Goal: Task Accomplishment & Management: Manage account settings

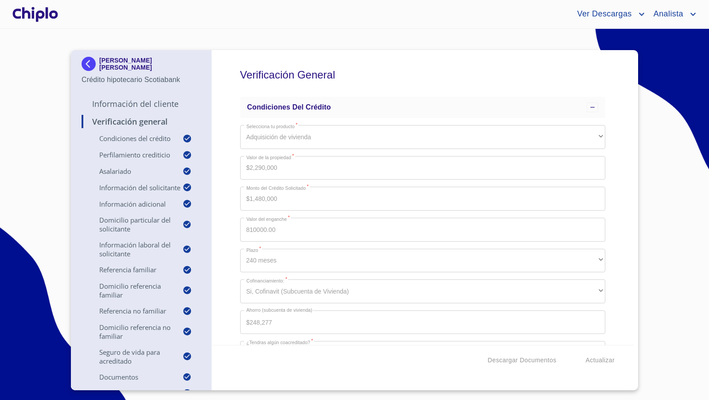
scroll to position [60, 0]
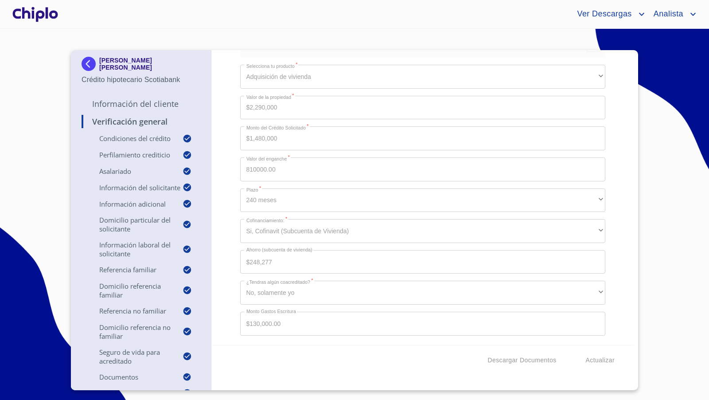
click at [31, 12] on div at bounding box center [35, 14] width 49 height 28
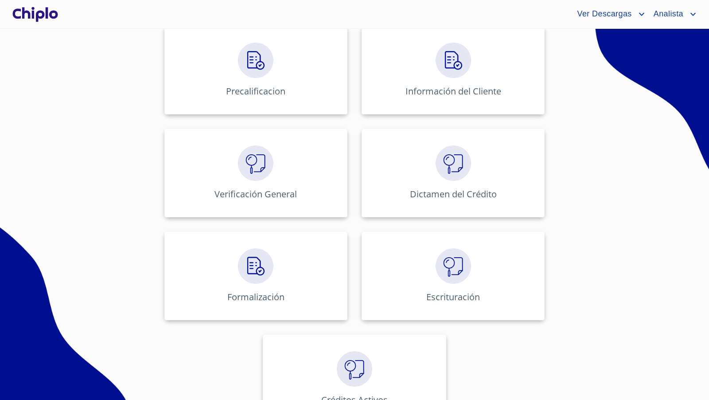
scroll to position [362, 0]
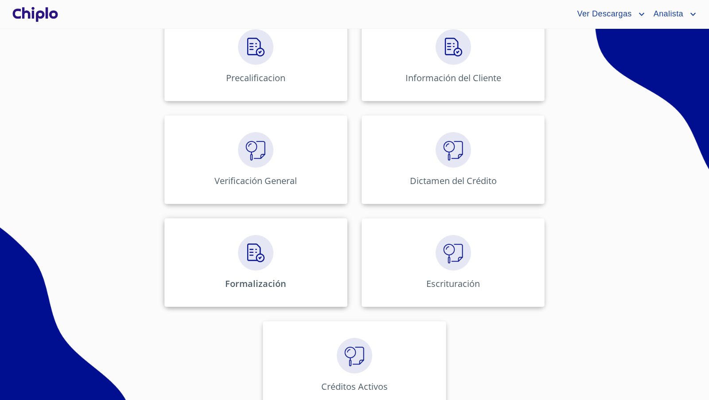
click at [259, 269] on div "Formalización" at bounding box center [255, 262] width 183 height 89
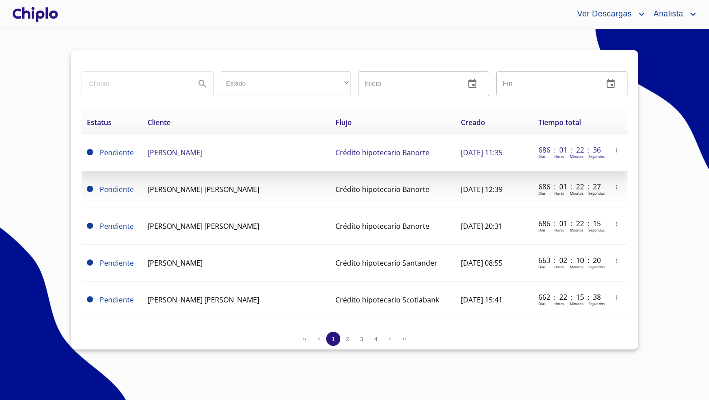
click at [614, 148] on icon "button" at bounding box center [617, 150] width 6 height 6
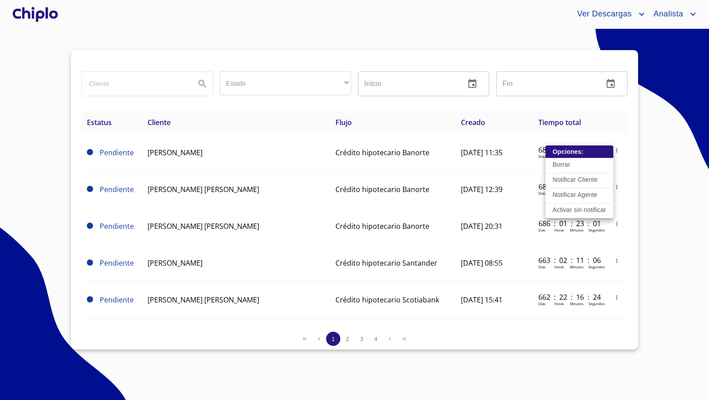
click at [581, 207] on p "Activar sin notificar" at bounding box center [580, 209] width 54 height 9
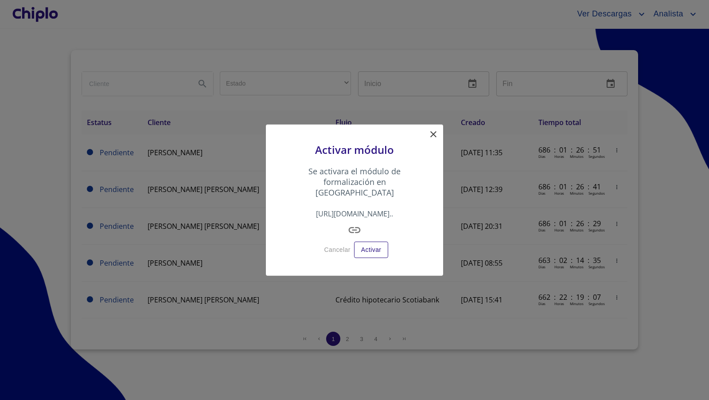
click at [433, 137] on icon at bounding box center [433, 134] width 6 height 6
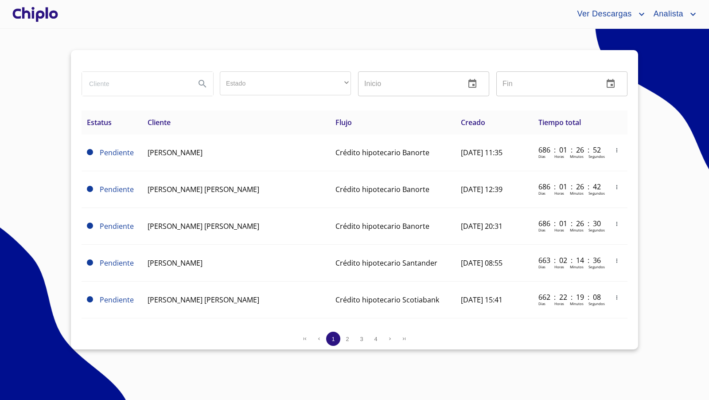
click at [25, 18] on div at bounding box center [35, 14] width 49 height 28
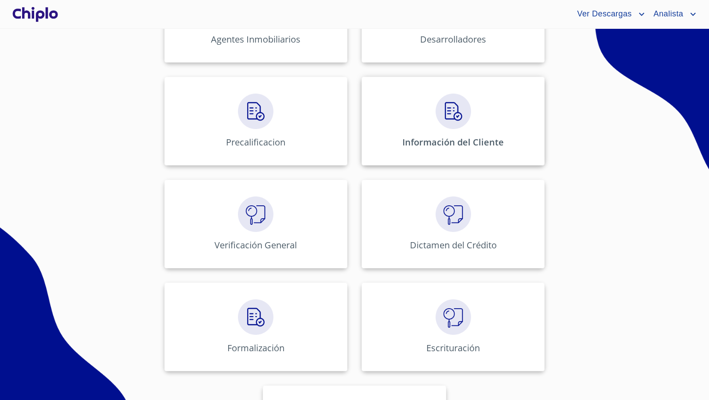
scroll to position [299, 0]
click at [260, 320] on img at bounding box center [255, 315] width 35 height 35
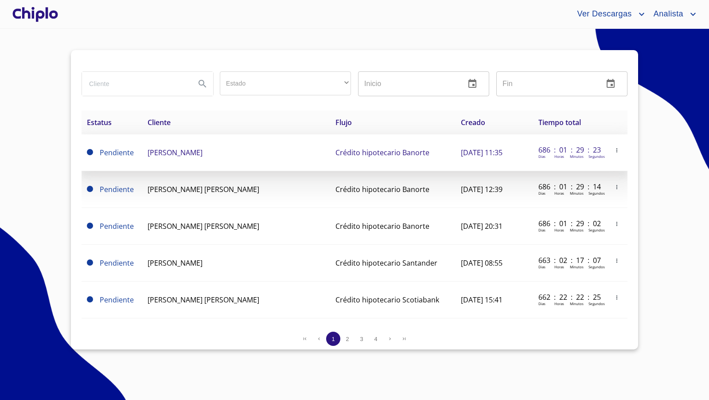
click at [614, 150] on icon "button" at bounding box center [617, 150] width 6 height 6
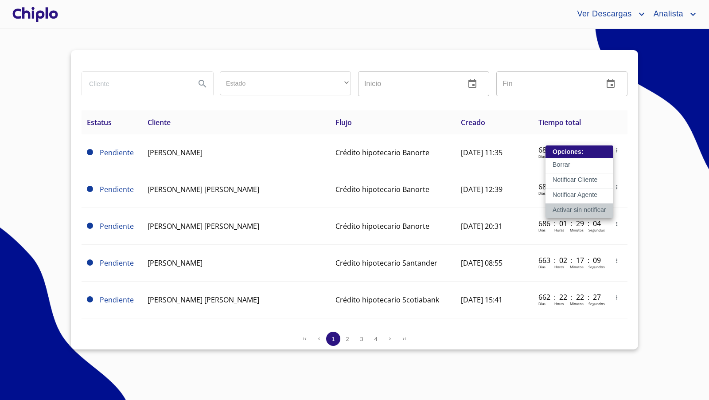
click at [581, 210] on p "Activar sin notificar" at bounding box center [580, 209] width 54 height 9
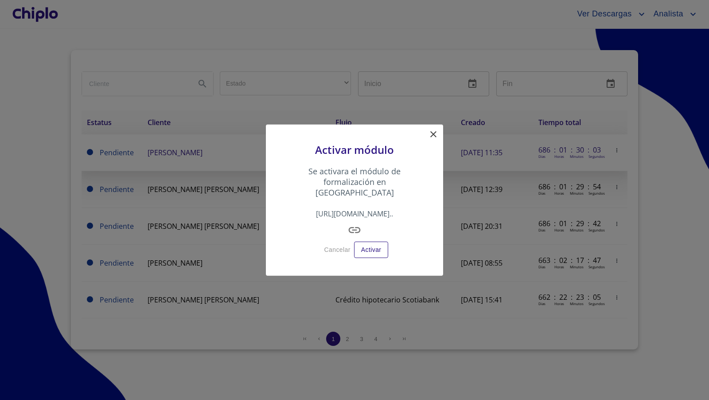
click at [434, 137] on icon at bounding box center [433, 134] width 6 height 6
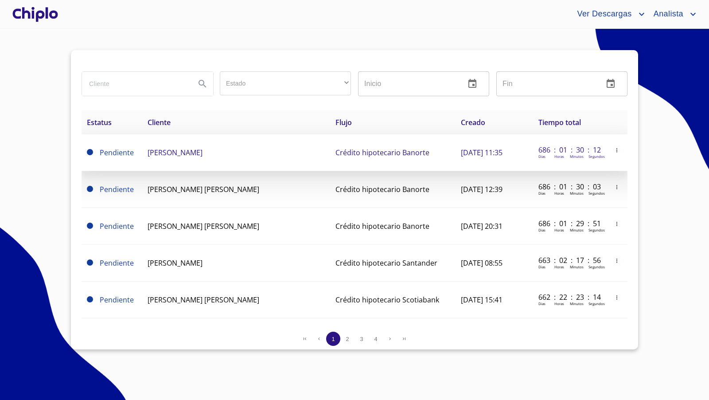
click at [616, 148] on icon "button" at bounding box center [616, 150] width 1 height 4
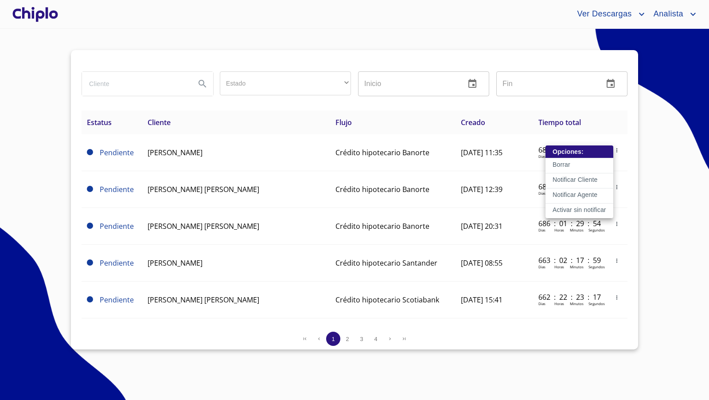
click at [579, 209] on p "Activar sin notificar" at bounding box center [580, 209] width 54 height 9
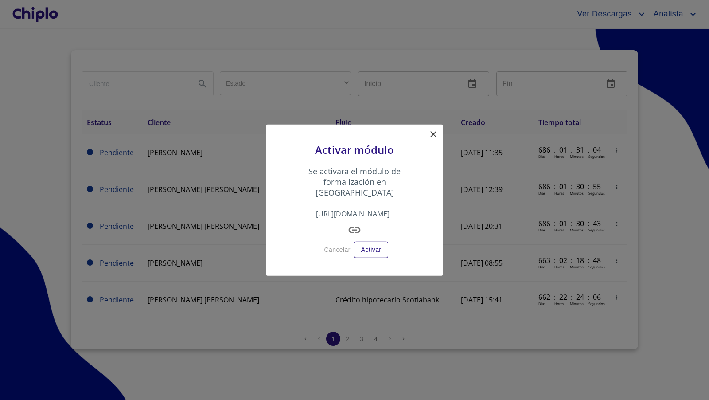
click at [434, 139] on icon at bounding box center [433, 134] width 11 height 11
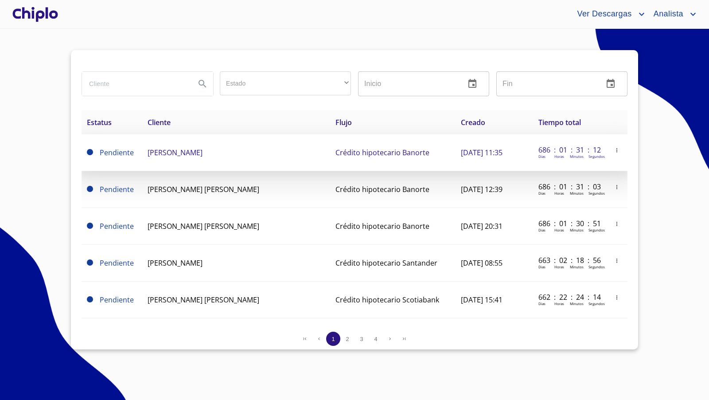
click at [614, 148] on icon "button" at bounding box center [617, 150] width 6 height 6
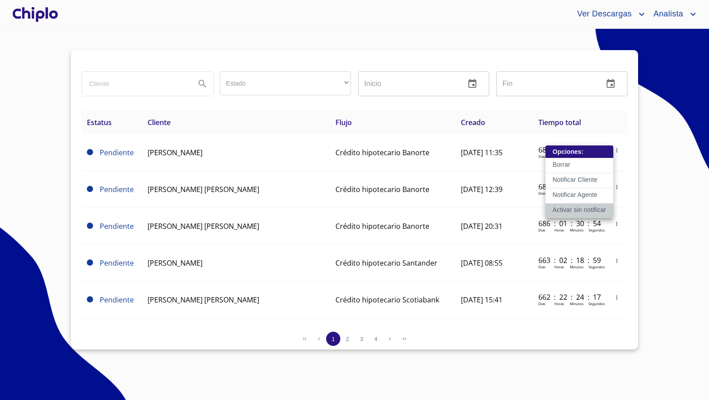
click at [578, 211] on p "Activar sin notificar" at bounding box center [580, 209] width 54 height 9
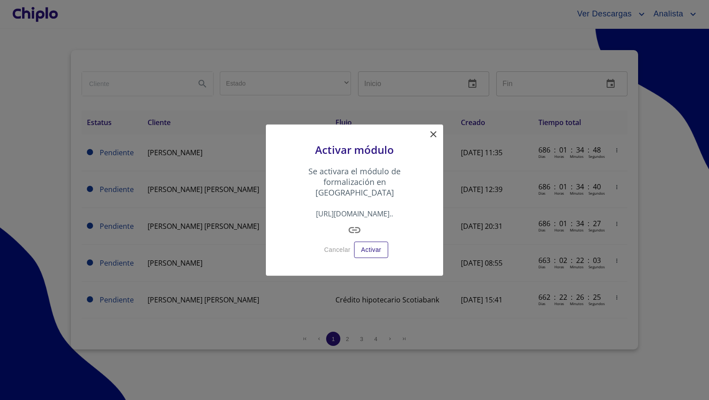
click at [434, 140] on icon at bounding box center [433, 134] width 11 height 11
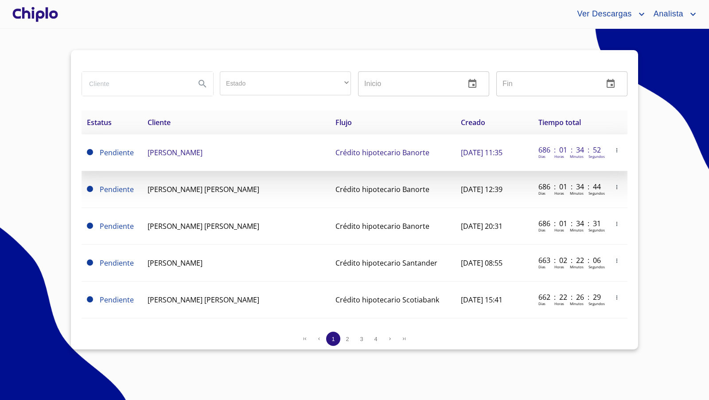
click at [614, 150] on icon "button" at bounding box center [617, 150] width 6 height 6
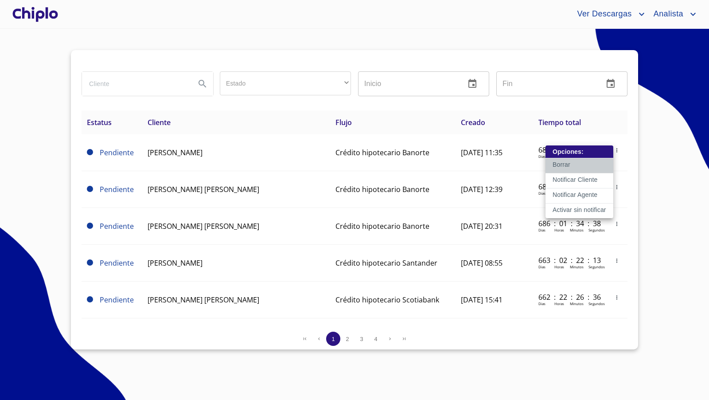
click at [565, 164] on p "Borrar" at bounding box center [562, 164] width 18 height 9
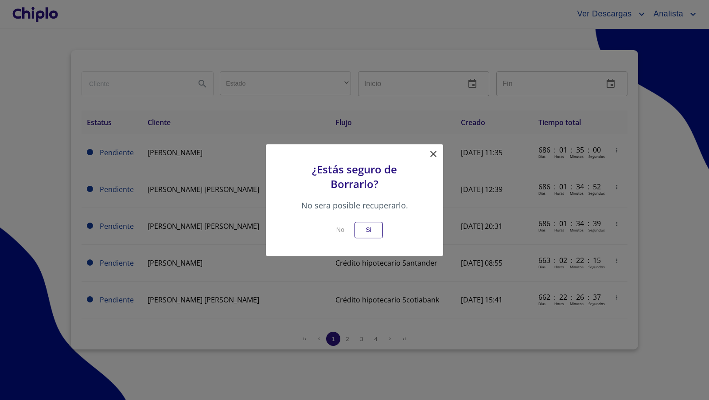
click at [434, 152] on icon at bounding box center [433, 154] width 6 height 6
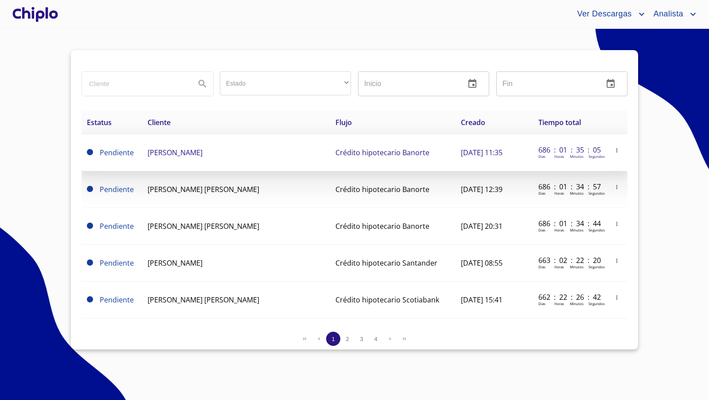
click at [614, 149] on icon "button" at bounding box center [617, 150] width 6 height 6
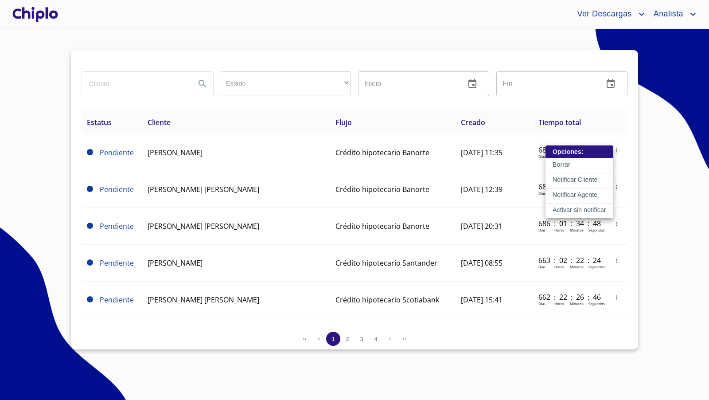
click at [581, 206] on p "Activar sin notificar" at bounding box center [580, 209] width 54 height 9
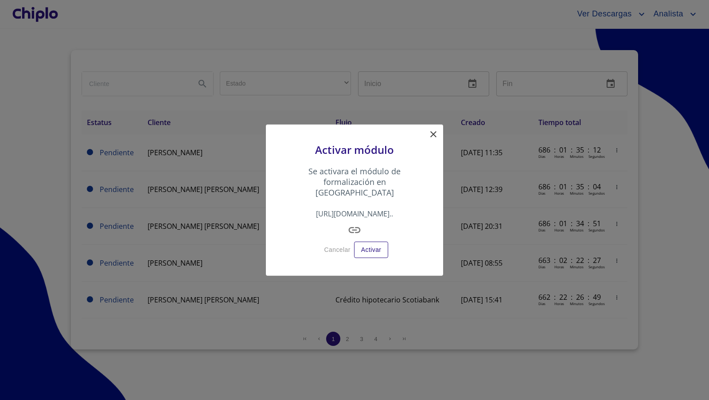
click at [432, 140] on icon at bounding box center [433, 134] width 11 height 11
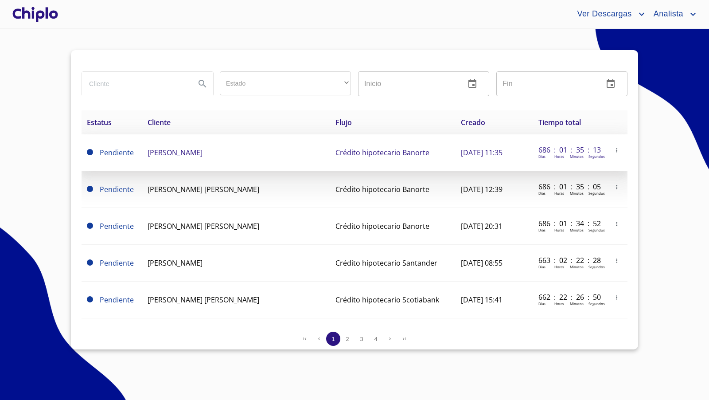
click at [614, 148] on icon "button" at bounding box center [617, 150] width 6 height 6
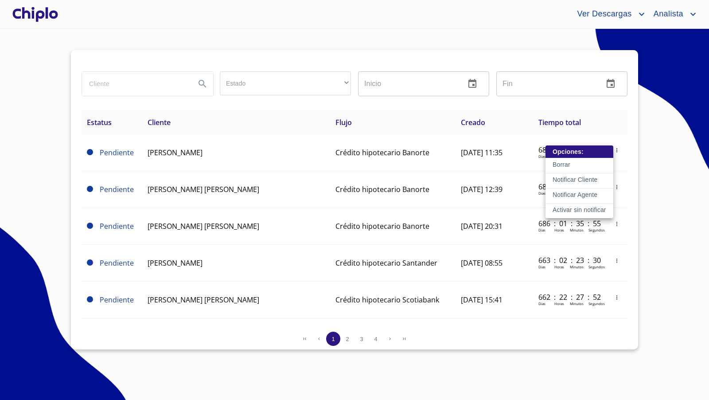
click at [614, 284] on div at bounding box center [354, 200] width 709 height 400
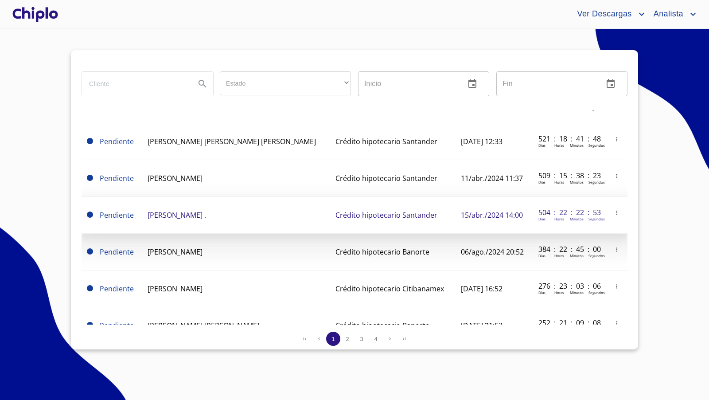
scroll to position [566, 0]
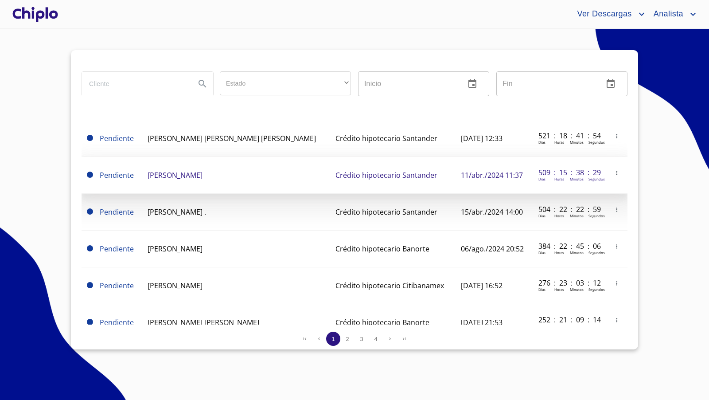
click at [614, 170] on icon "button" at bounding box center [617, 173] width 6 height 6
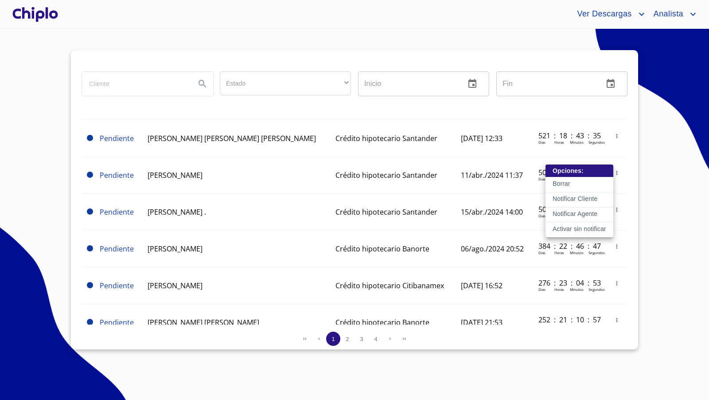
click at [49, 13] on div at bounding box center [354, 200] width 709 height 400
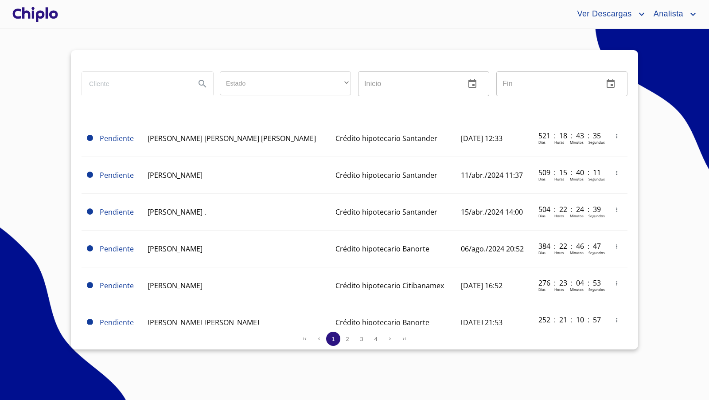
click at [49, 13] on div "Opciones: Borrar Notificar Cliente Notificar Agente Activar sin notificar" at bounding box center [354, 200] width 709 height 400
click at [35, 9] on div at bounding box center [35, 14] width 49 height 28
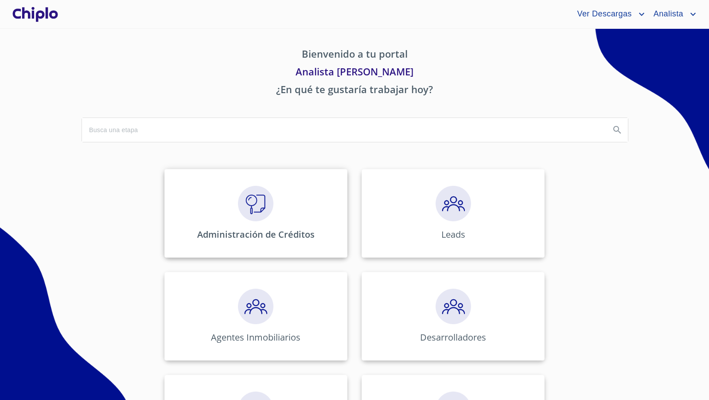
click at [250, 208] on img at bounding box center [255, 203] width 35 height 35
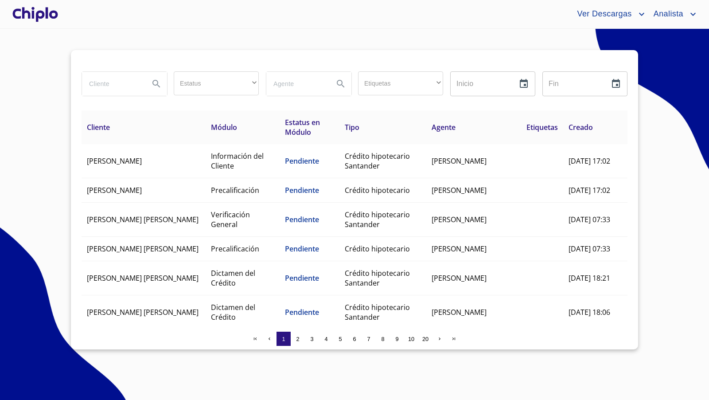
click at [31, 13] on div at bounding box center [35, 14] width 49 height 28
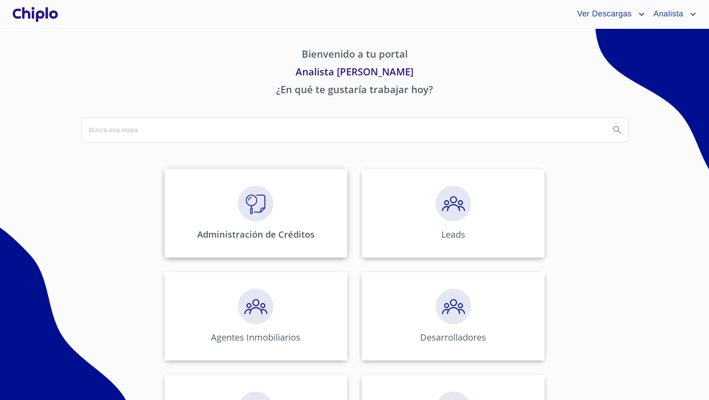
click at [262, 217] on img at bounding box center [255, 203] width 35 height 35
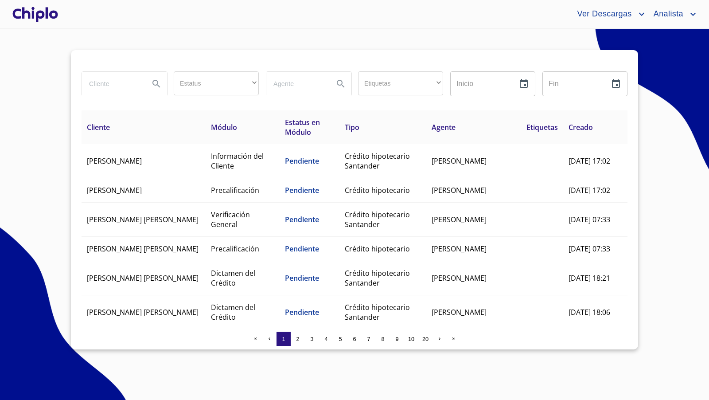
drag, startPoint x: 126, startPoint y: 88, endPoint x: 126, endPoint y: 82, distance: 6.2
click at [126, 88] on input "search" at bounding box center [112, 84] width 60 height 24
type input "daniela"
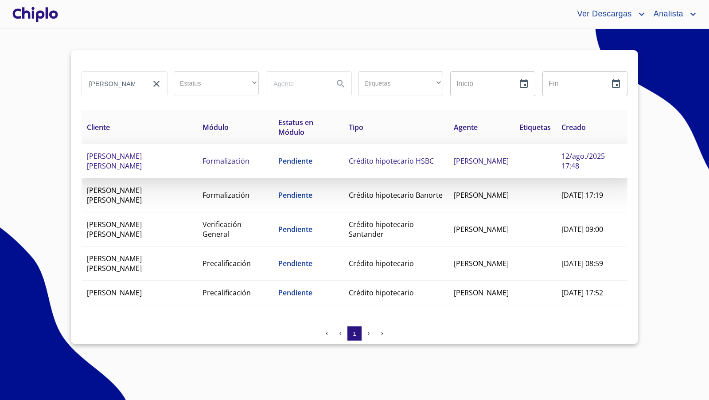
click at [168, 159] on td "[PERSON_NAME] [PERSON_NAME]" at bounding box center [140, 161] width 116 height 34
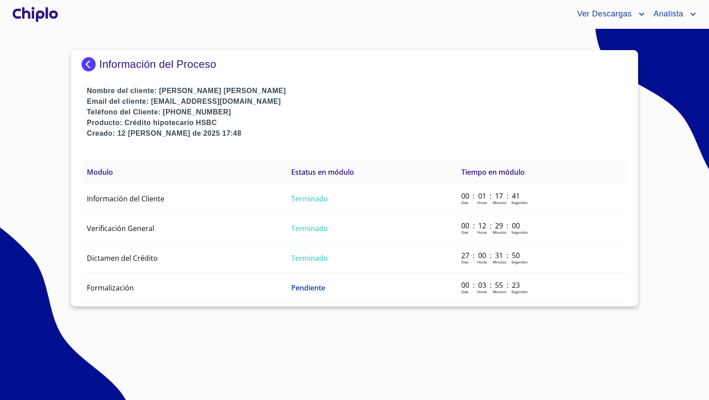
click at [90, 62] on img at bounding box center [91, 64] width 18 height 14
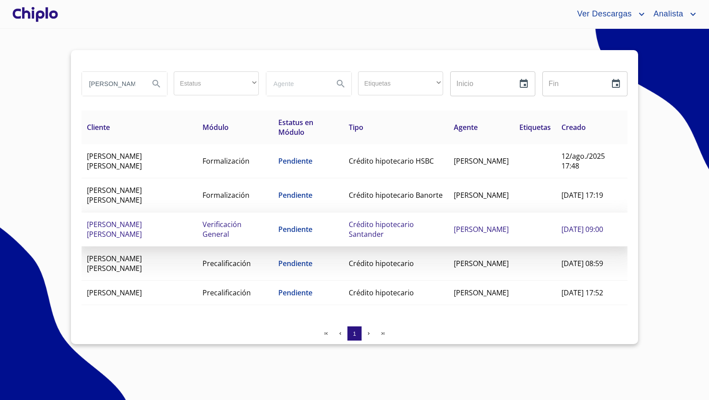
click at [395, 227] on span "Crédito hipotecario Santander" at bounding box center [381, 228] width 65 height 19
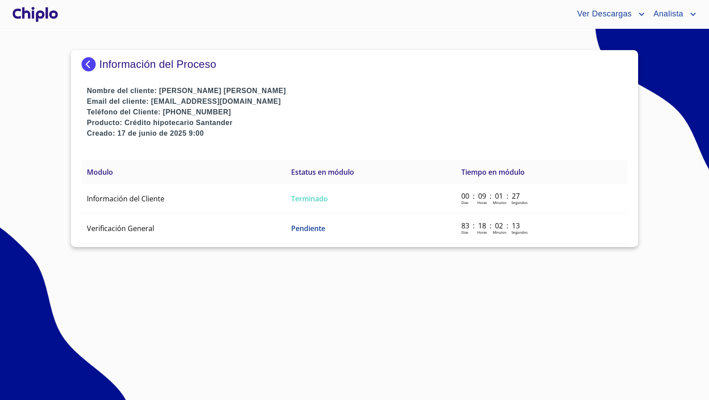
click at [52, 14] on div at bounding box center [35, 14] width 49 height 28
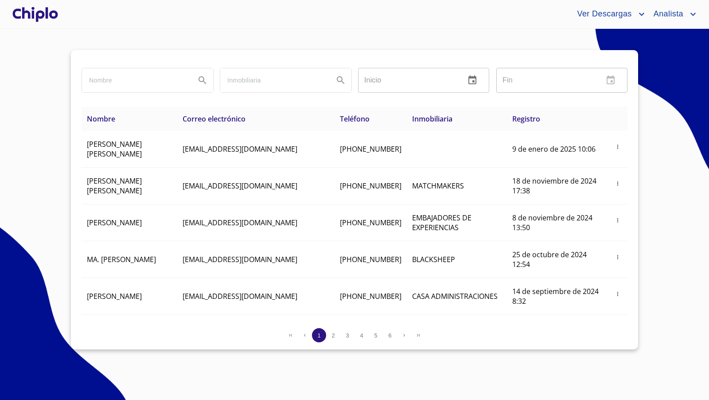
click at [46, 13] on div at bounding box center [35, 14] width 49 height 28
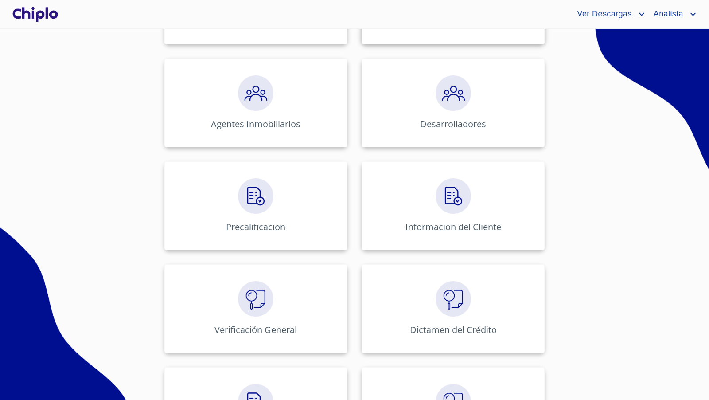
scroll to position [218, 0]
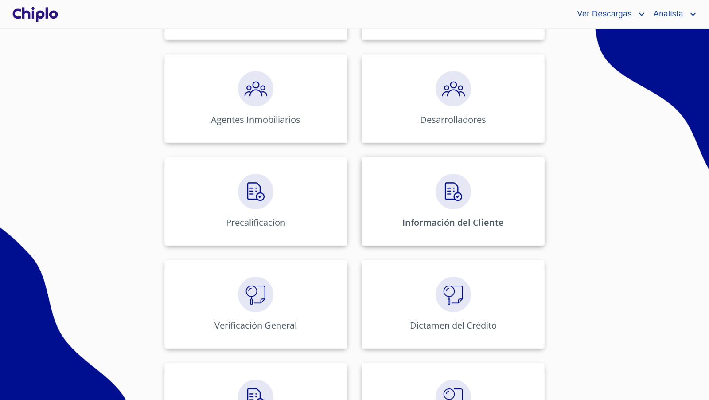
click at [457, 199] on img at bounding box center [453, 191] width 35 height 35
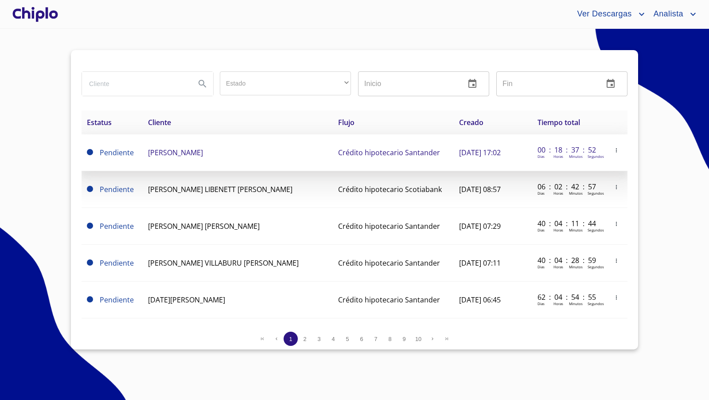
click at [613, 151] on icon "button" at bounding box center [616, 150] width 6 height 6
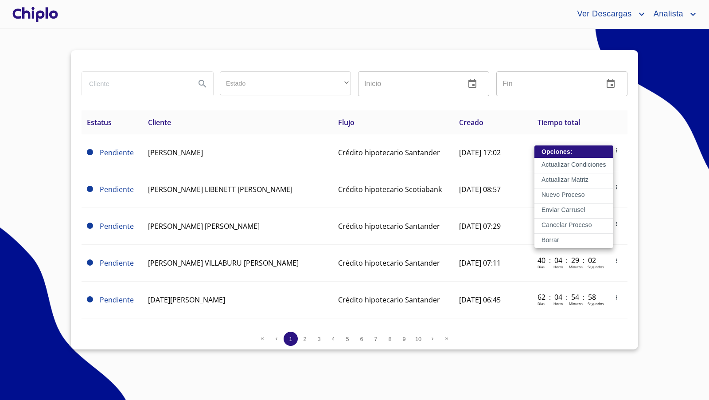
click at [578, 205] on p "Enviar Carrusel" at bounding box center [563, 209] width 44 height 9
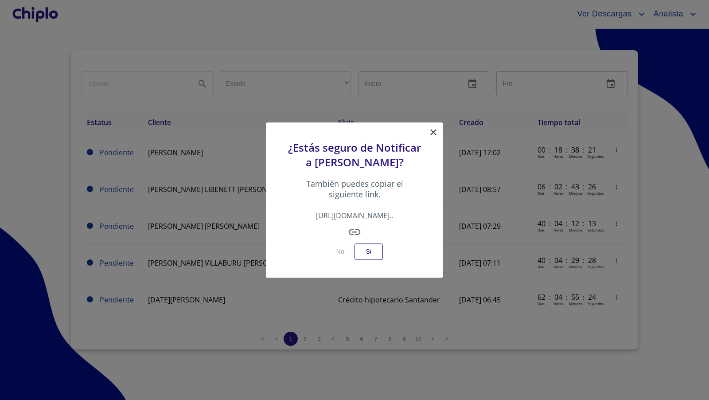
drag, startPoint x: 432, startPoint y: 123, endPoint x: 262, endPoint y: 5, distance: 207.1
click at [432, 127] on icon at bounding box center [433, 132] width 11 height 11
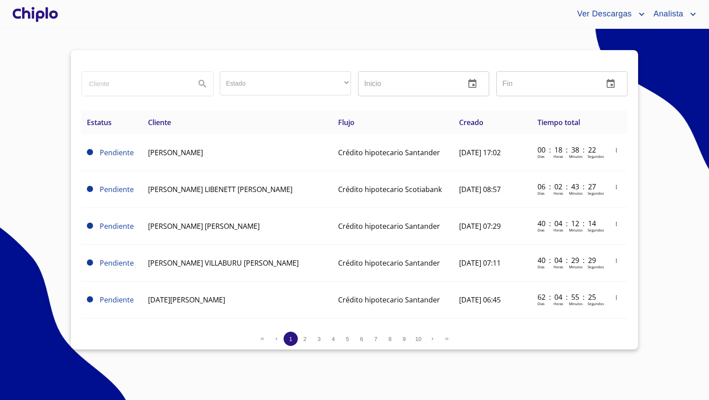
click at [47, 18] on div at bounding box center [35, 14] width 49 height 28
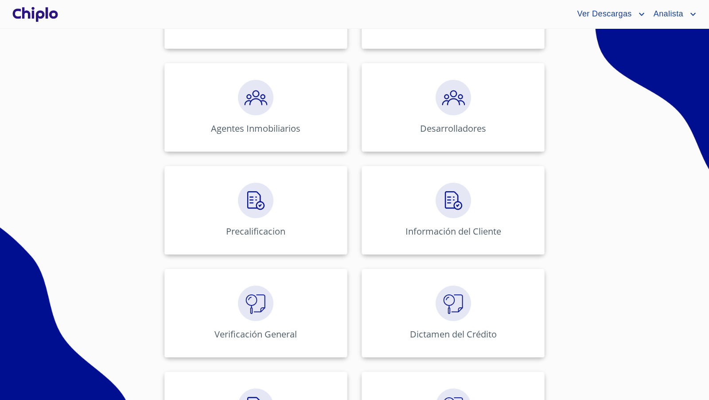
scroll to position [220, 0]
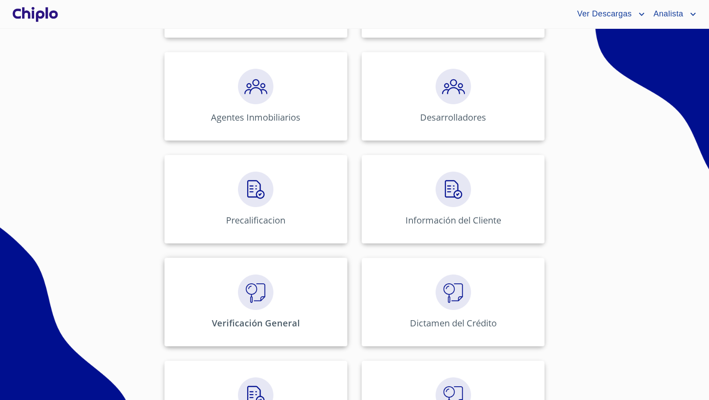
click at [238, 284] on img at bounding box center [255, 291] width 35 height 35
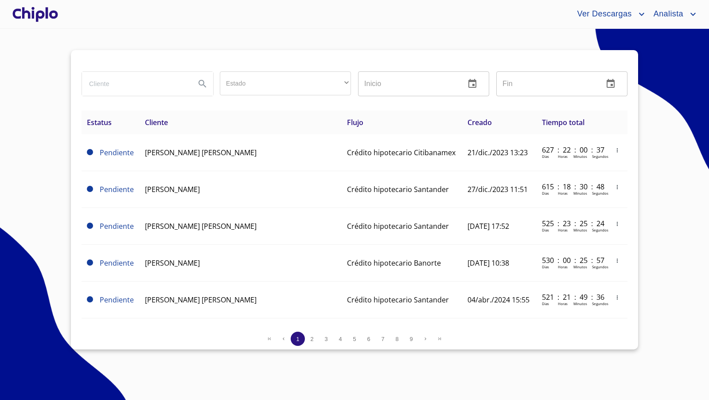
click at [46, 10] on div at bounding box center [35, 14] width 49 height 28
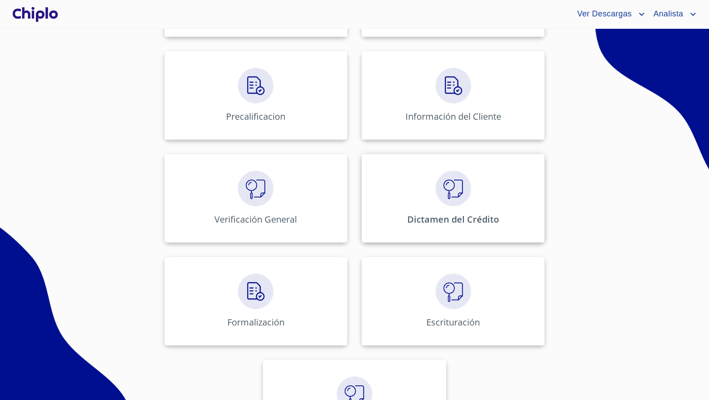
scroll to position [330, 0]
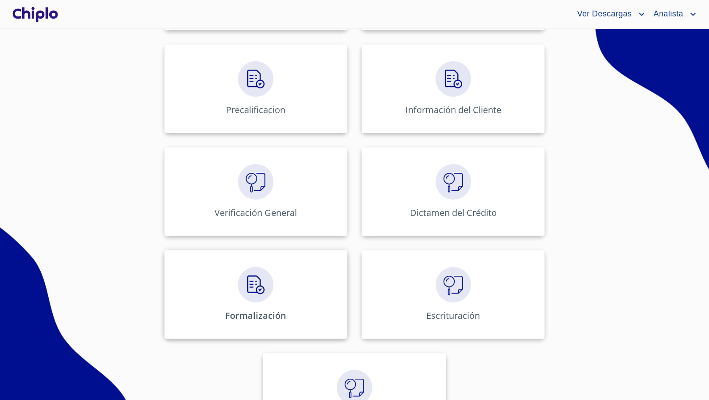
click at [258, 286] on img at bounding box center [255, 284] width 35 height 35
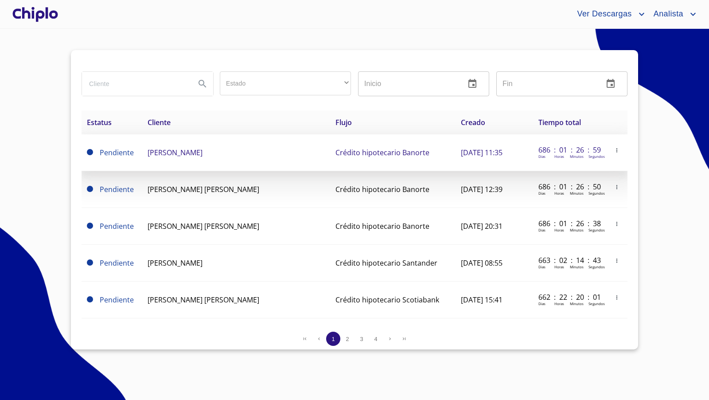
click at [614, 152] on icon "button" at bounding box center [617, 150] width 6 height 6
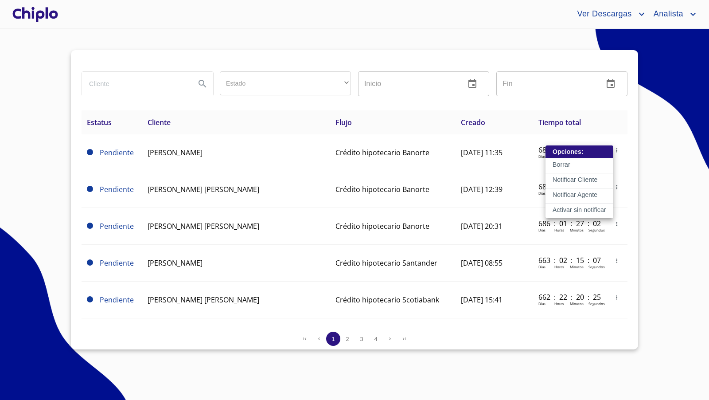
click at [596, 209] on p "Activar sin notificar" at bounding box center [580, 209] width 54 height 9
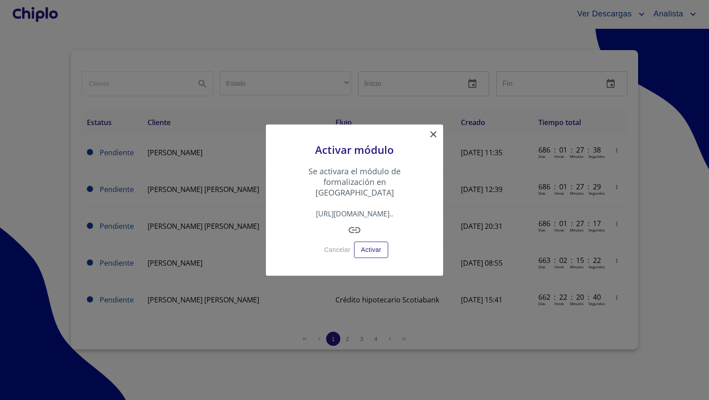
click at [435, 140] on icon at bounding box center [433, 134] width 11 height 11
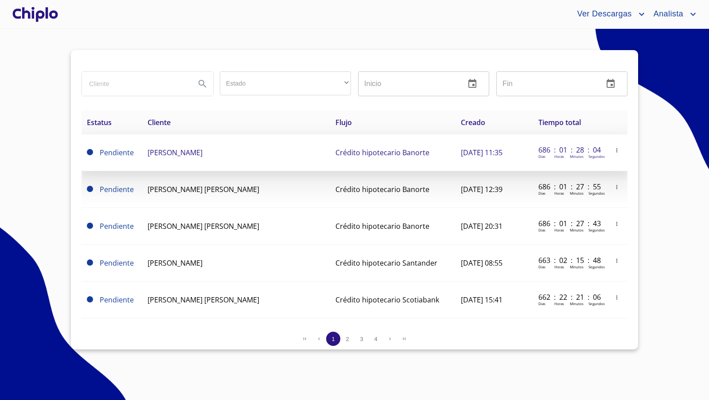
click at [614, 150] on icon "button" at bounding box center [617, 150] width 6 height 6
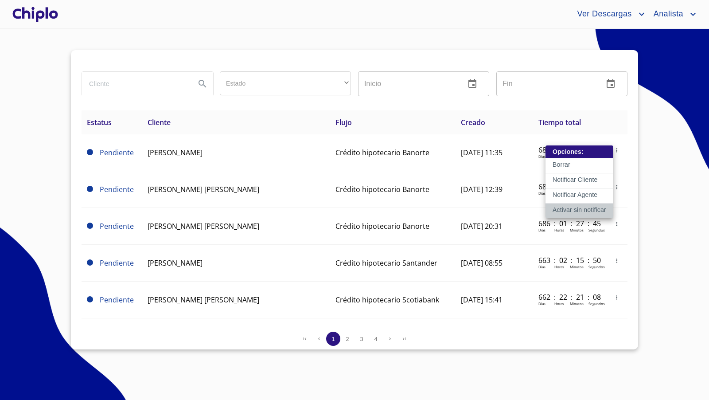
click at [570, 206] on p "Activar sin notificar" at bounding box center [580, 209] width 54 height 9
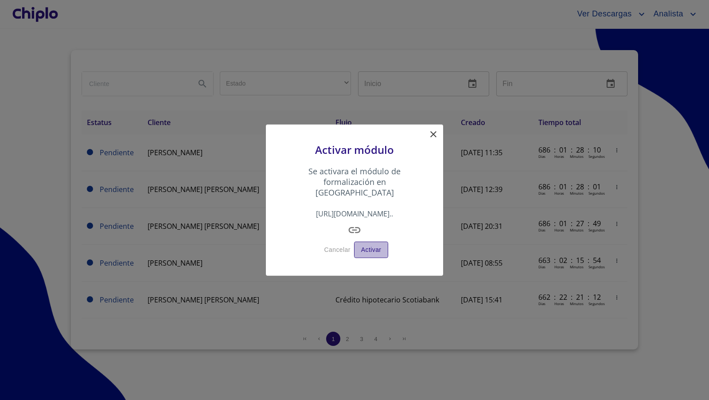
click at [374, 244] on span "Activar" at bounding box center [371, 249] width 20 height 11
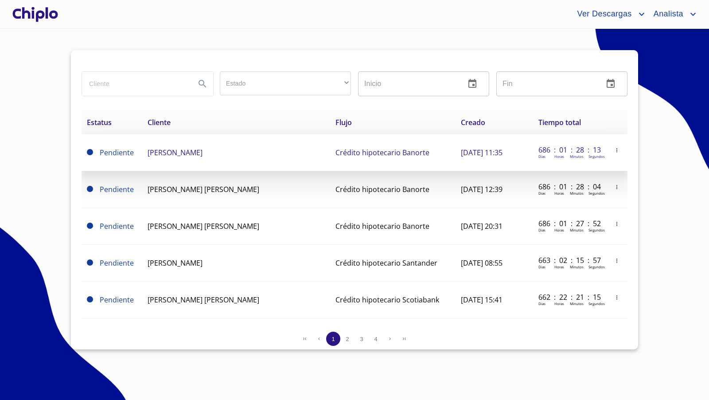
click at [614, 149] on icon "button" at bounding box center [617, 150] width 6 height 6
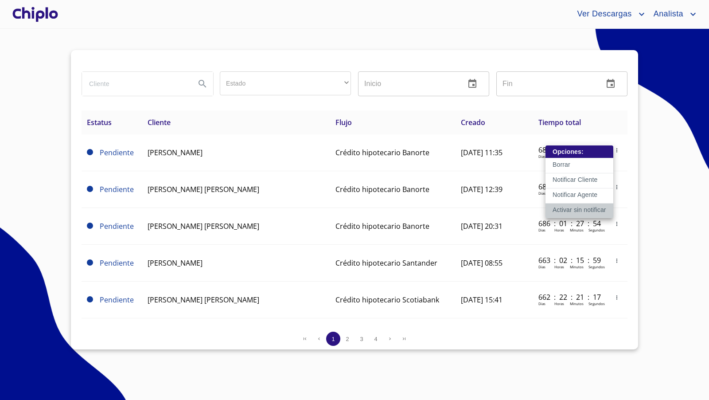
click at [571, 208] on p "Activar sin notificar" at bounding box center [580, 209] width 54 height 9
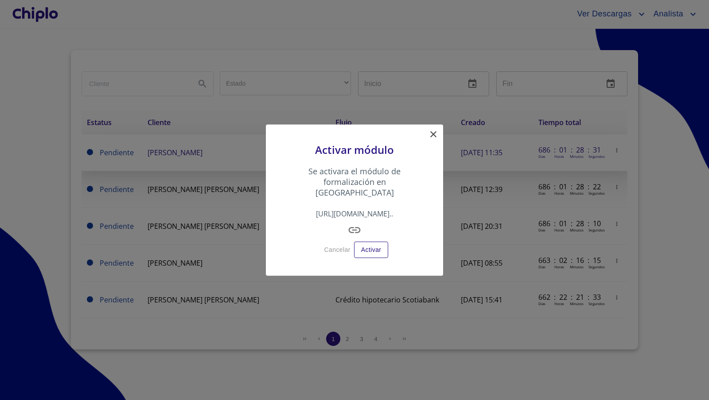
click at [435, 139] on icon at bounding box center [433, 134] width 11 height 11
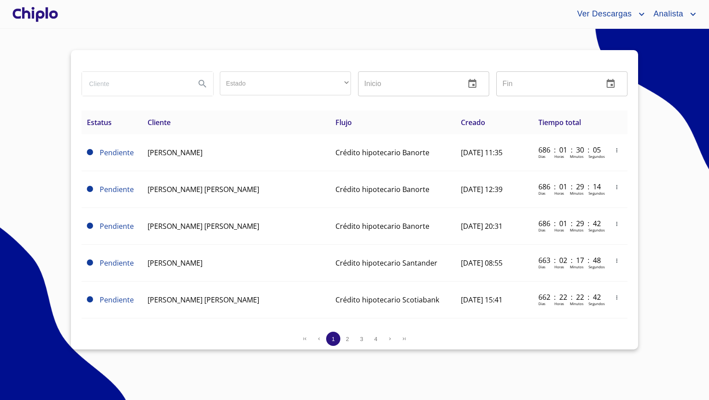
click at [44, 13] on div at bounding box center [35, 14] width 49 height 28
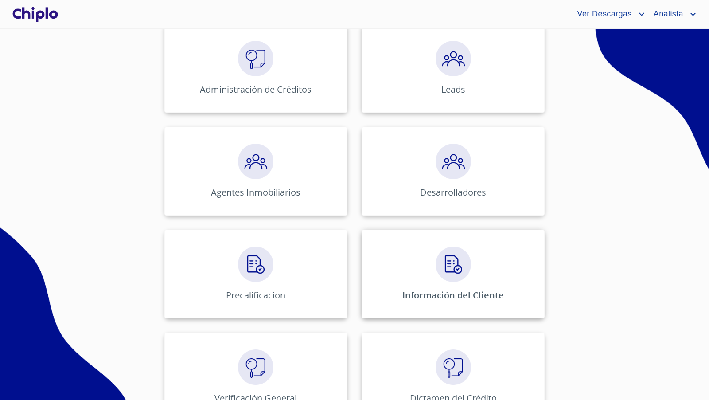
scroll to position [147, 0]
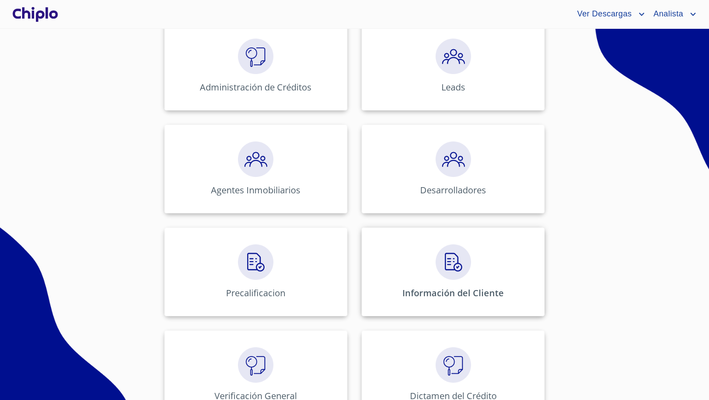
click at [451, 259] on img at bounding box center [453, 261] width 35 height 35
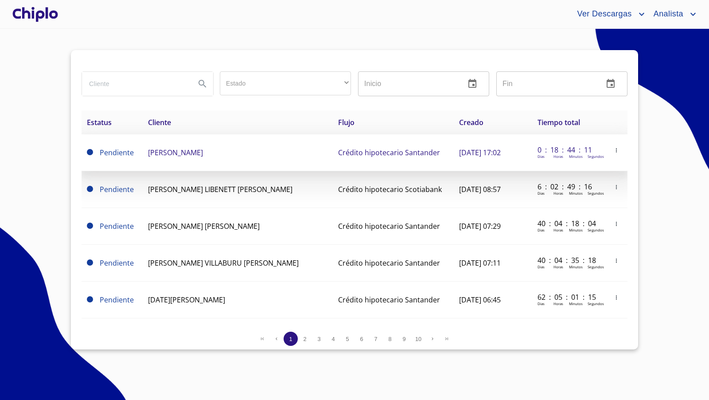
click at [613, 147] on icon "button" at bounding box center [616, 150] width 6 height 6
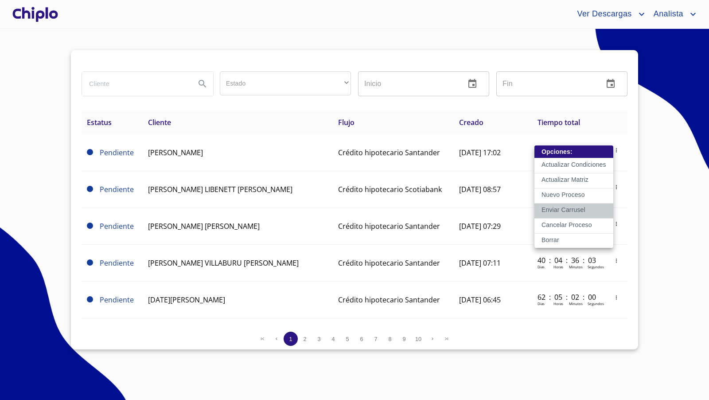
click at [570, 206] on p "Enviar Carrusel" at bounding box center [563, 209] width 44 height 9
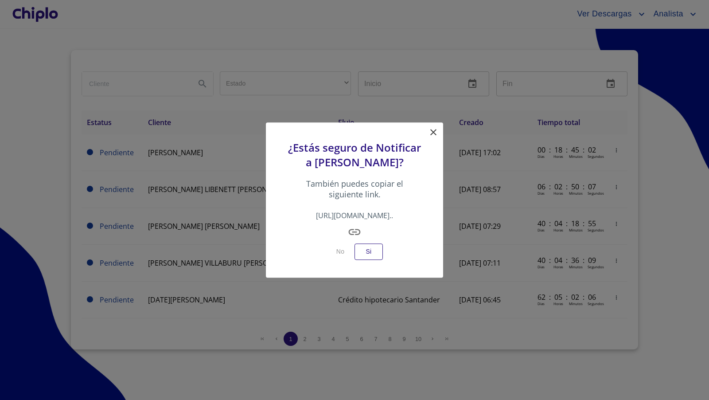
click at [433, 127] on icon at bounding box center [433, 132] width 11 height 11
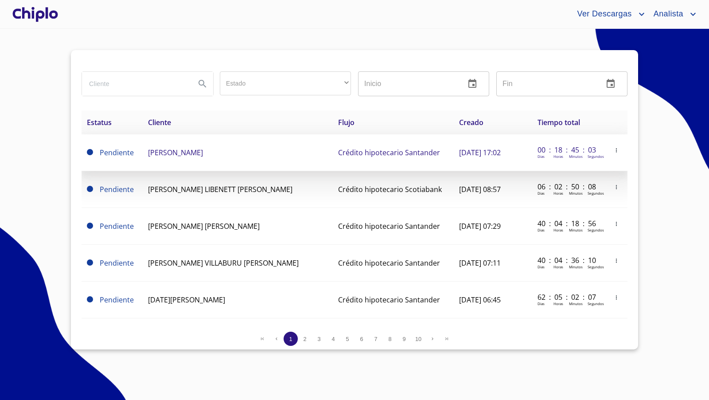
click at [616, 148] on icon "button" at bounding box center [616, 150] width 1 height 4
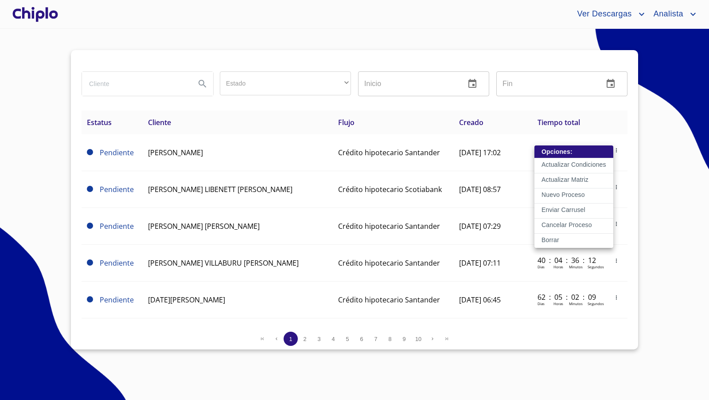
click at [181, 148] on div at bounding box center [354, 200] width 709 height 400
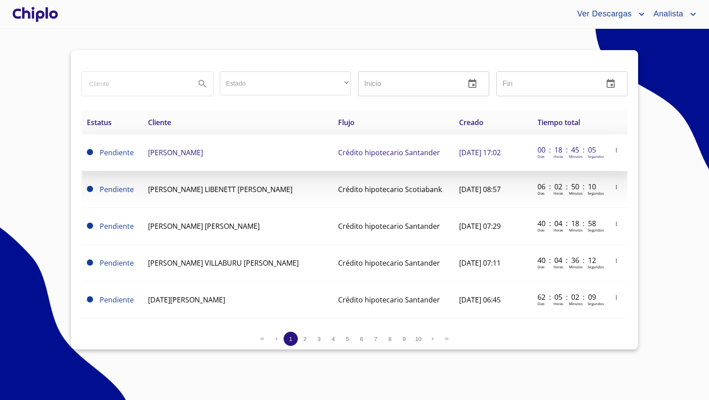
click at [186, 151] on span "[PERSON_NAME]" at bounding box center [175, 153] width 55 height 10
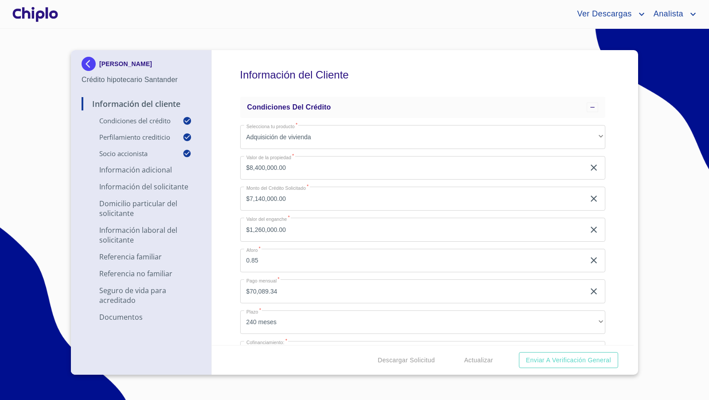
click at [91, 66] on img at bounding box center [91, 64] width 18 height 14
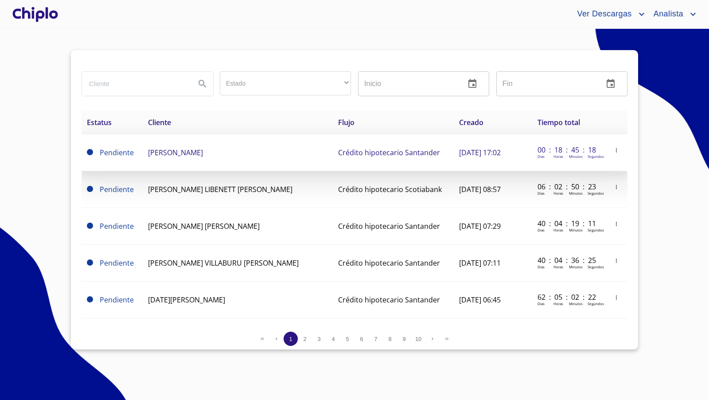
click at [613, 151] on icon "button" at bounding box center [616, 150] width 6 height 6
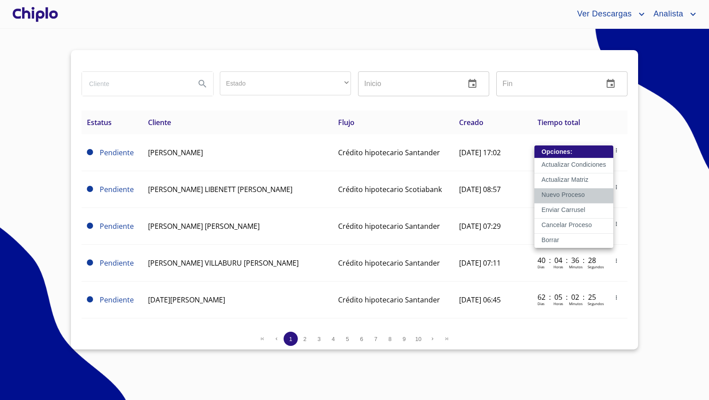
click at [584, 193] on p "Nuevo Proceso" at bounding box center [562, 194] width 43 height 9
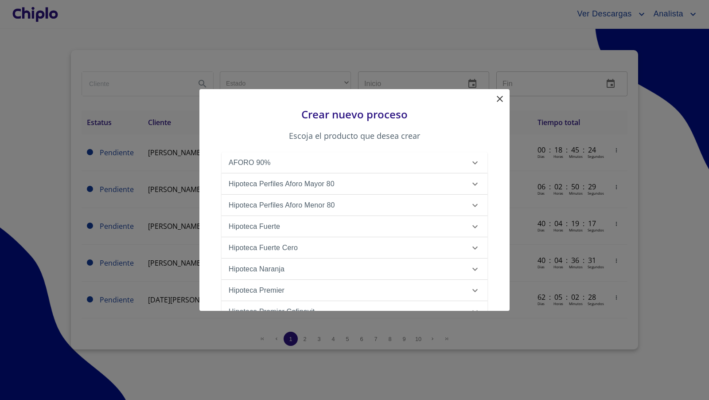
scroll to position [173, 0]
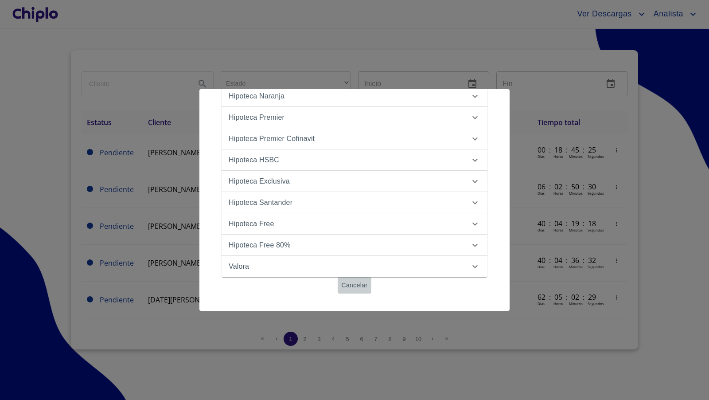
click at [351, 284] on span "Cancelar" at bounding box center [354, 285] width 26 height 11
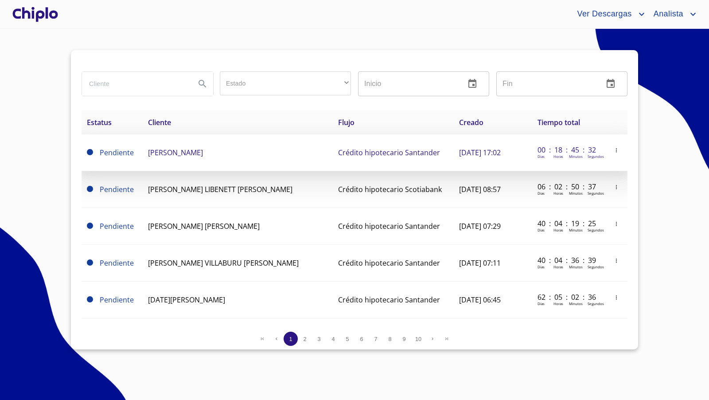
click at [613, 149] on icon "button" at bounding box center [616, 150] width 6 height 6
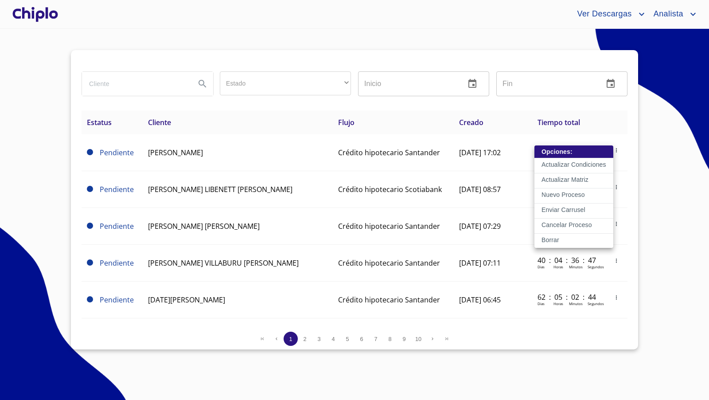
click at [42, 14] on div at bounding box center [354, 200] width 709 height 400
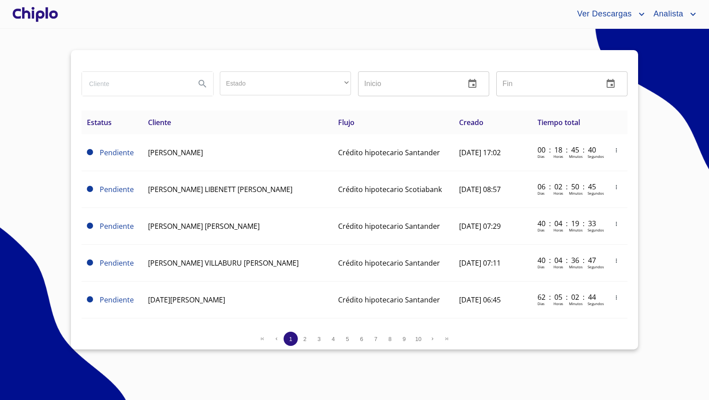
click at [42, 14] on div "Opciones: Actualizar Condiciones Actualizar Matriz Nuevo Proceso Enviar Carruse…" at bounding box center [354, 200] width 709 height 400
click at [23, 15] on div at bounding box center [35, 14] width 49 height 28
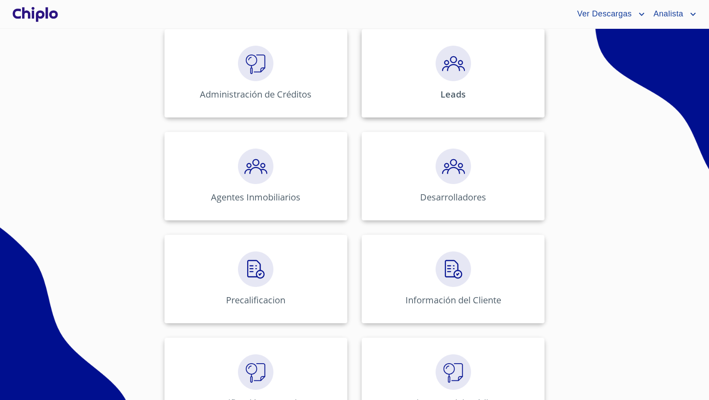
scroll to position [153, 0]
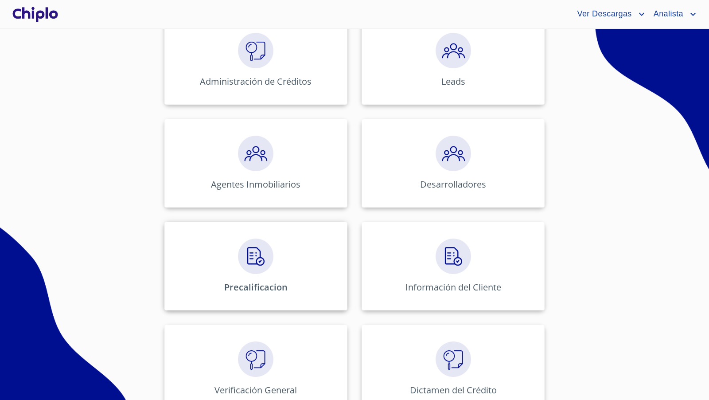
click at [251, 255] on img at bounding box center [255, 255] width 35 height 35
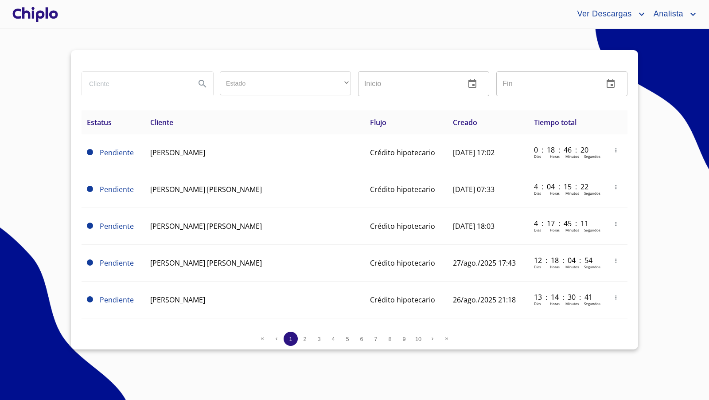
click at [116, 81] on input "search" at bounding box center [135, 84] width 106 height 24
type input "[PERSON_NAME]"
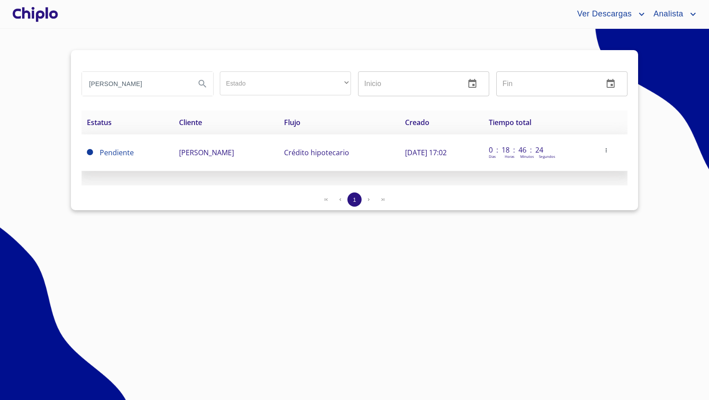
click at [223, 154] on span "[PERSON_NAME]" at bounding box center [206, 153] width 55 height 10
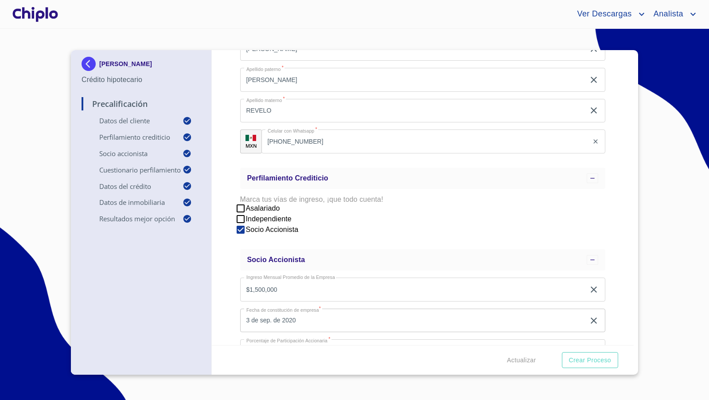
scroll to position [103, 0]
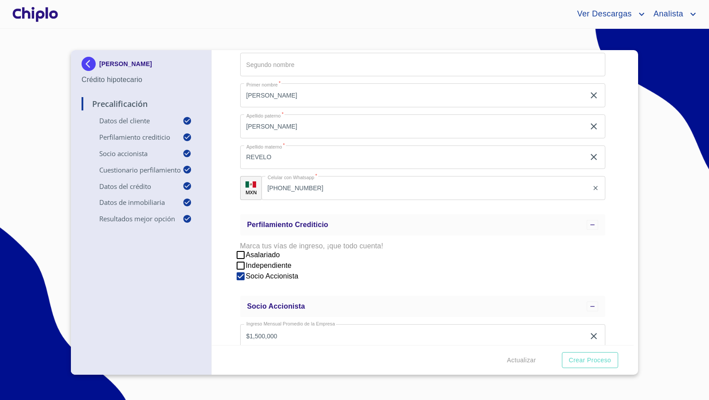
click at [42, 15] on div at bounding box center [35, 14] width 49 height 28
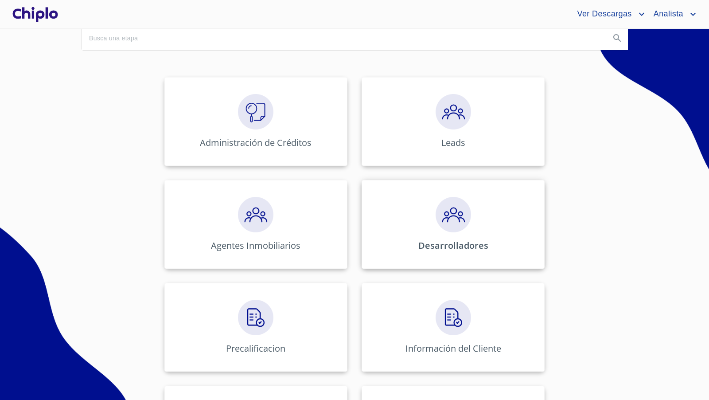
scroll to position [111, 0]
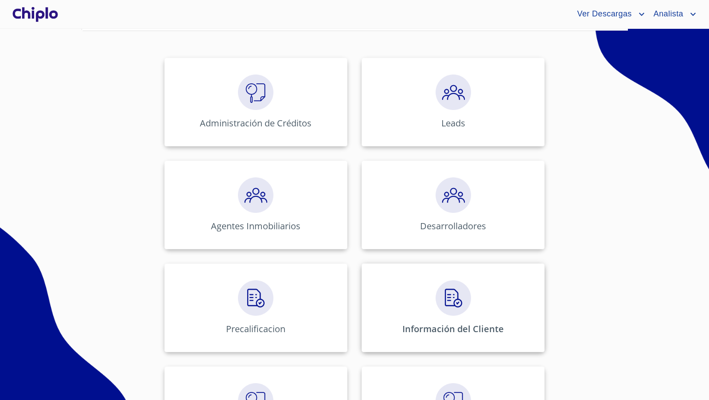
click at [443, 300] on img at bounding box center [453, 297] width 35 height 35
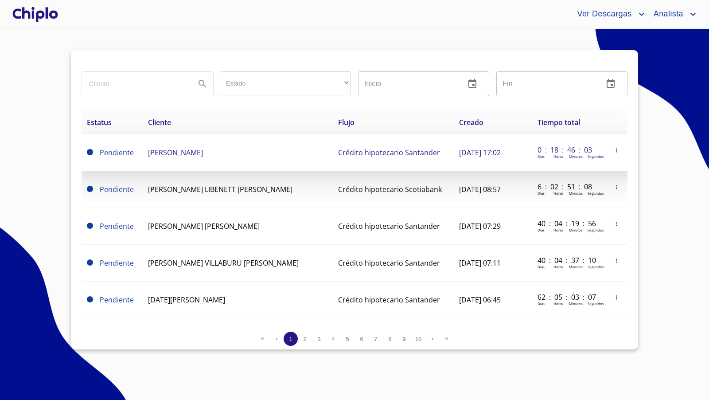
click at [613, 150] on icon "button" at bounding box center [616, 150] width 6 height 6
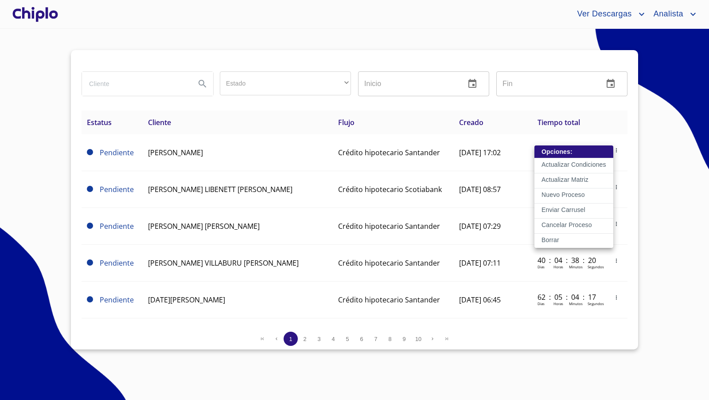
click at [59, 256] on div at bounding box center [354, 200] width 709 height 400
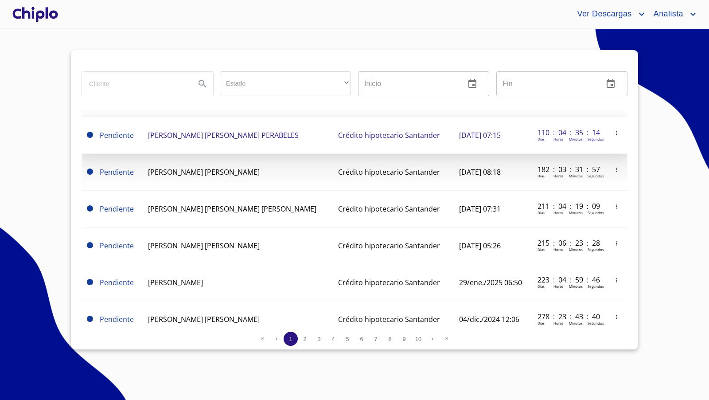
scroll to position [353, 0]
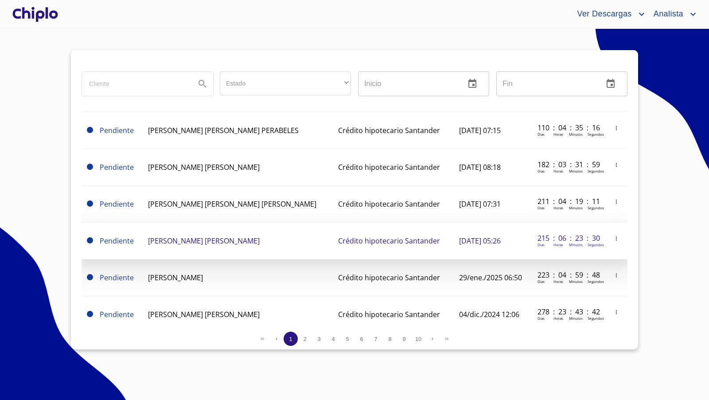
click at [613, 235] on icon "button" at bounding box center [616, 238] width 6 height 6
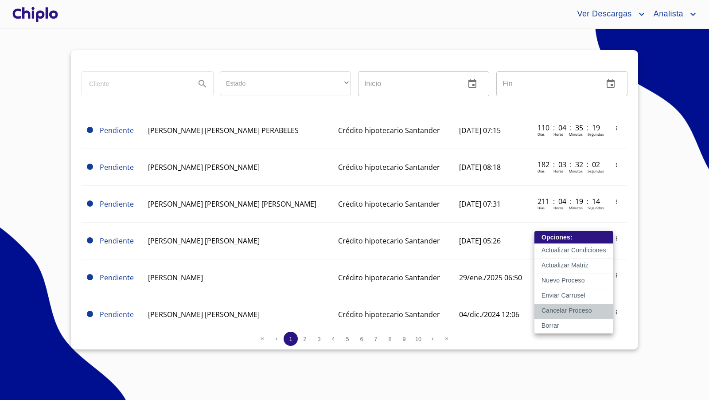
click at [569, 308] on p "Cancelar Proceso" at bounding box center [566, 310] width 51 height 9
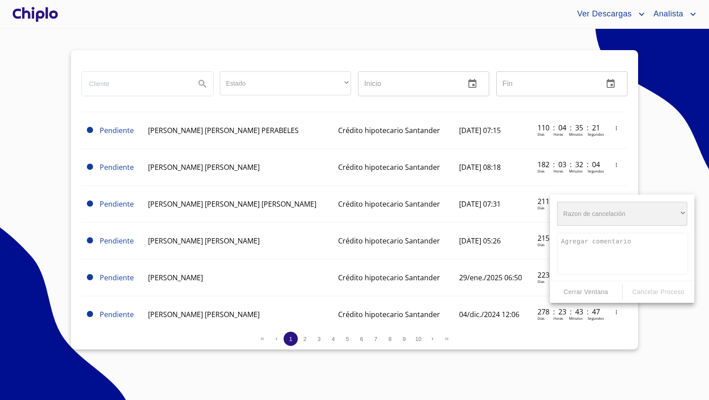
click at [646, 217] on div "​" at bounding box center [622, 214] width 130 height 24
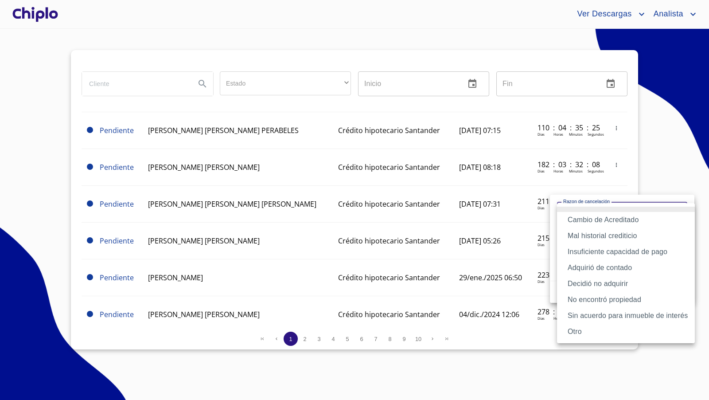
click at [627, 253] on li "Insuficiente capacidad de pago" at bounding box center [626, 252] width 138 height 16
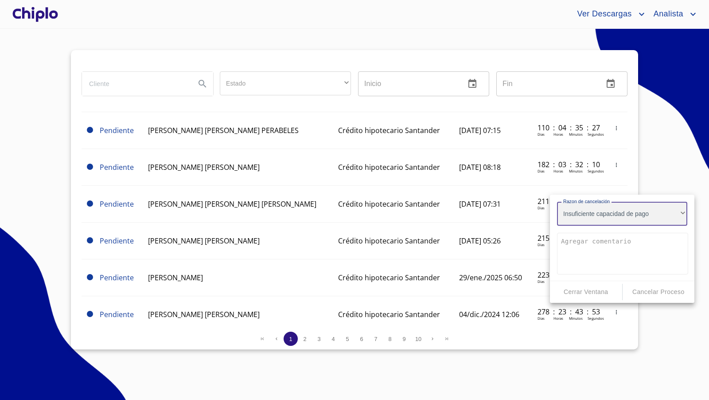
click at [622, 211] on div "Insuficiente capacidad de pago" at bounding box center [622, 214] width 130 height 24
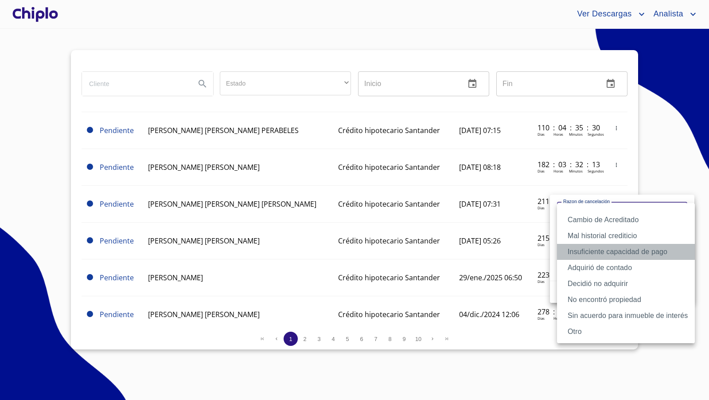
click at [606, 247] on li "Insuficiente capacidad de pago" at bounding box center [626, 252] width 138 height 16
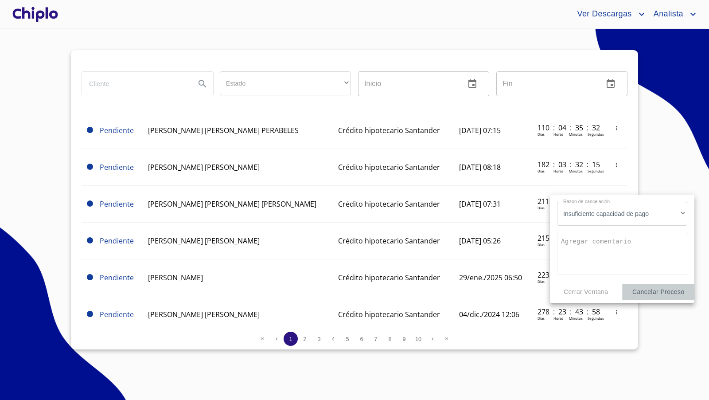
click at [648, 293] on span "Cancelar Proceso" at bounding box center [658, 291] width 65 height 11
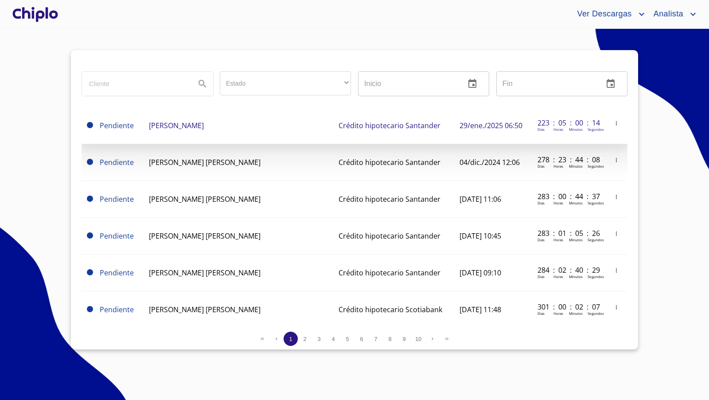
scroll to position [501, 0]
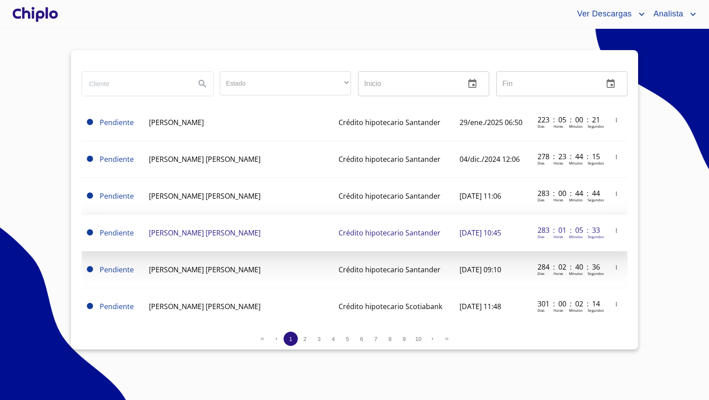
click at [613, 227] on icon "button" at bounding box center [616, 230] width 6 height 6
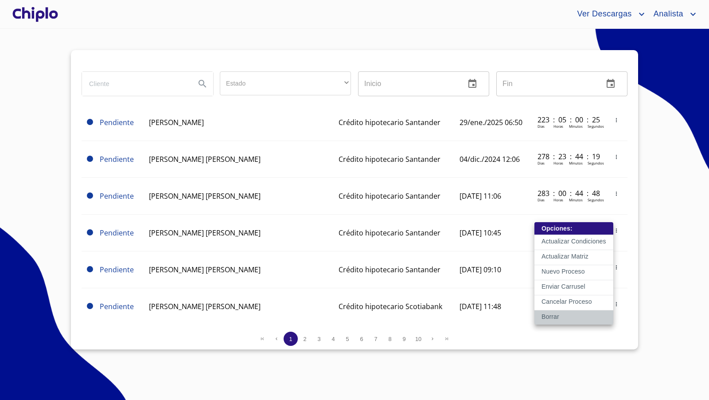
click at [550, 315] on p "Borrar" at bounding box center [550, 316] width 18 height 9
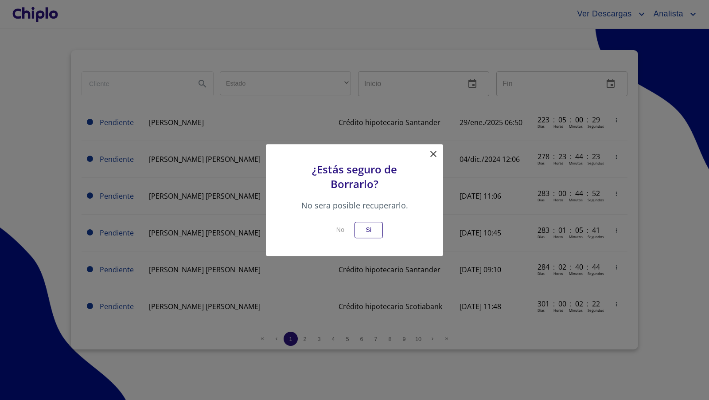
click at [429, 152] on icon at bounding box center [433, 153] width 11 height 11
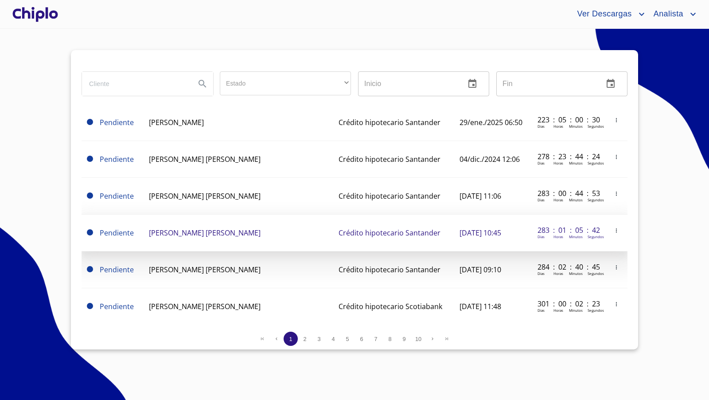
click at [224, 228] on span "[PERSON_NAME] [PERSON_NAME]" at bounding box center [205, 233] width 112 height 10
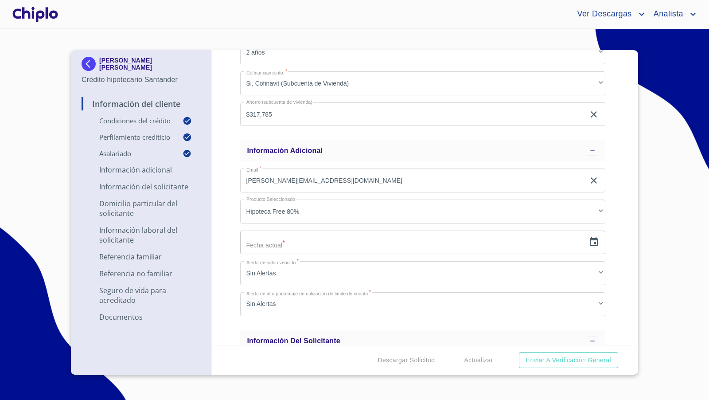
scroll to position [570, 0]
click at [90, 65] on img at bounding box center [91, 64] width 18 height 14
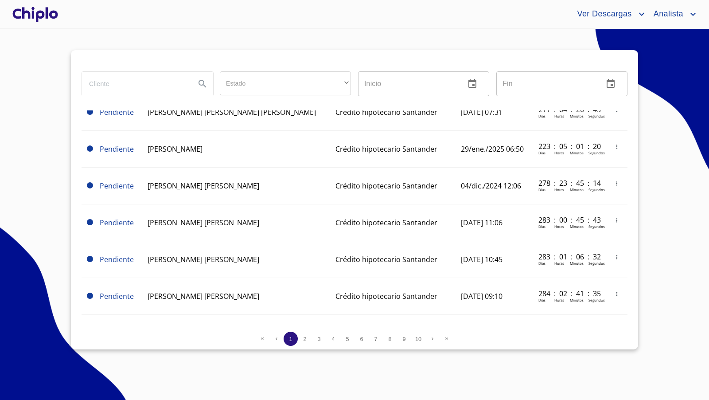
scroll to position [444, 0]
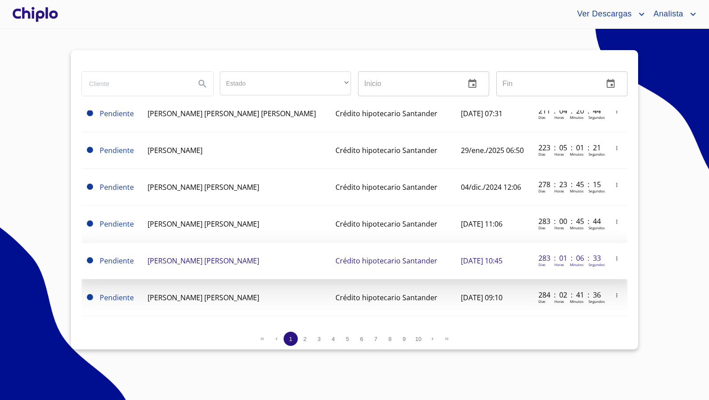
click at [612, 255] on span "button" at bounding box center [616, 258] width 9 height 6
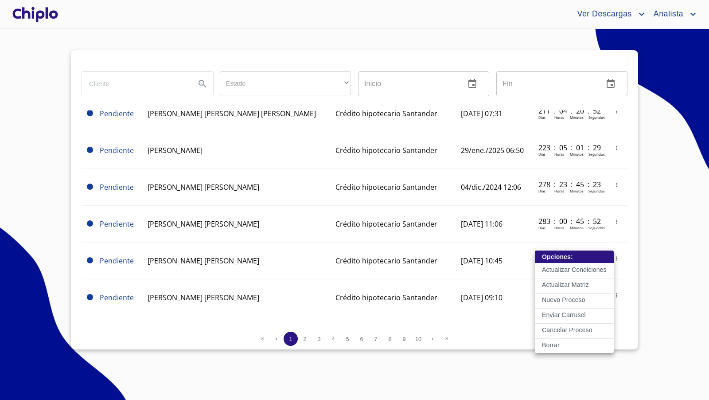
click at [548, 341] on p "Borrar" at bounding box center [551, 344] width 18 height 9
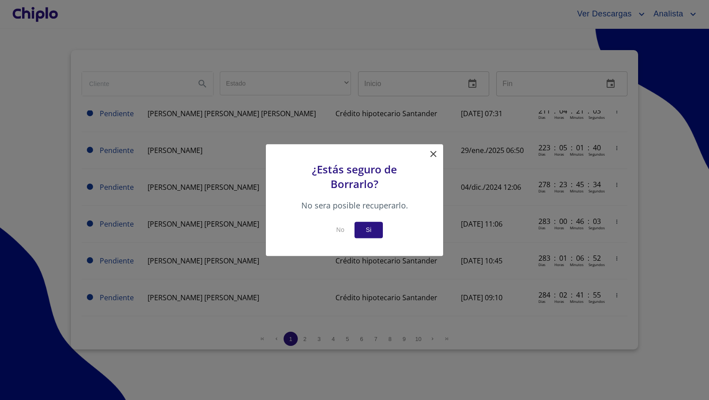
click at [375, 234] on span "Si" at bounding box center [369, 229] width 14 height 11
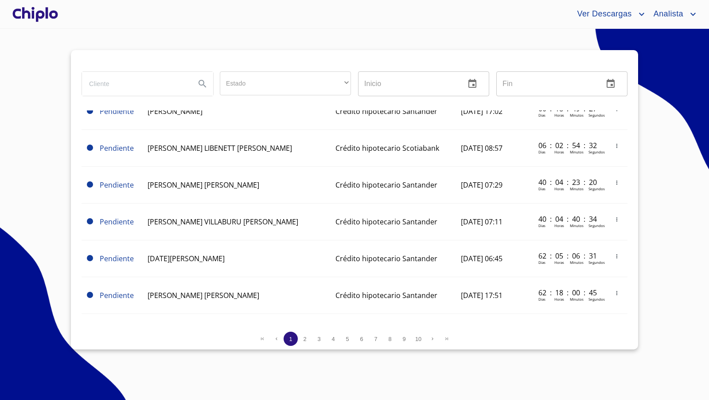
scroll to position [0, 0]
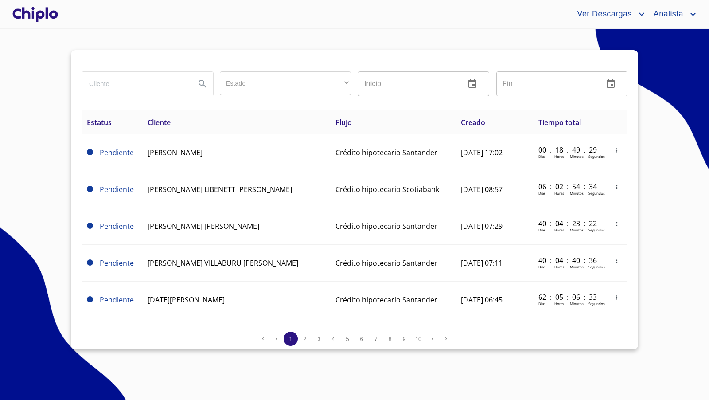
click at [420, 339] on span "10" at bounding box center [418, 338] width 6 height 7
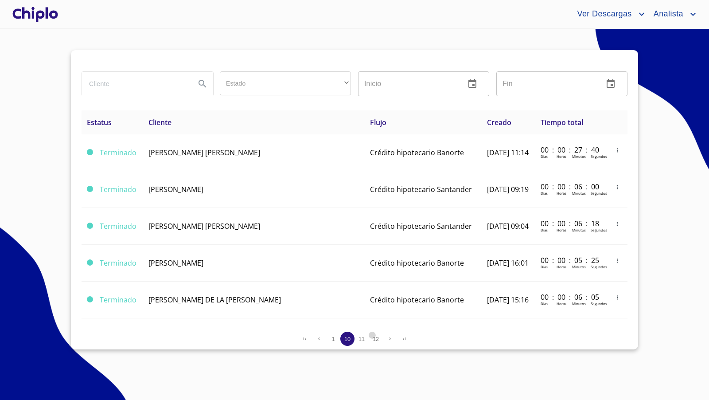
click at [377, 339] on span "12" at bounding box center [376, 338] width 6 height 7
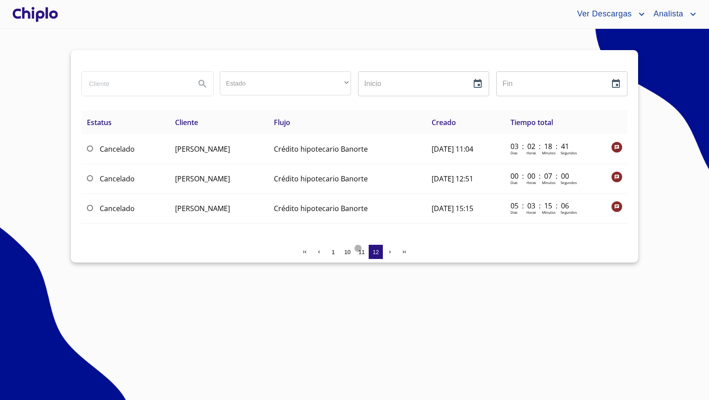
click at [363, 249] on span "11" at bounding box center [361, 252] width 6 height 7
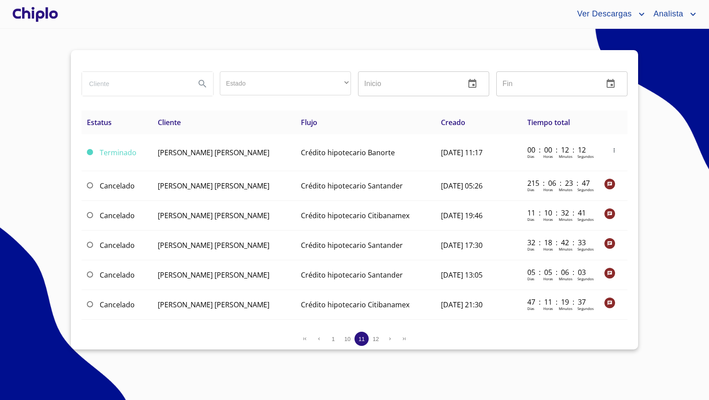
click at [347, 336] on span "10" at bounding box center [347, 338] width 6 height 7
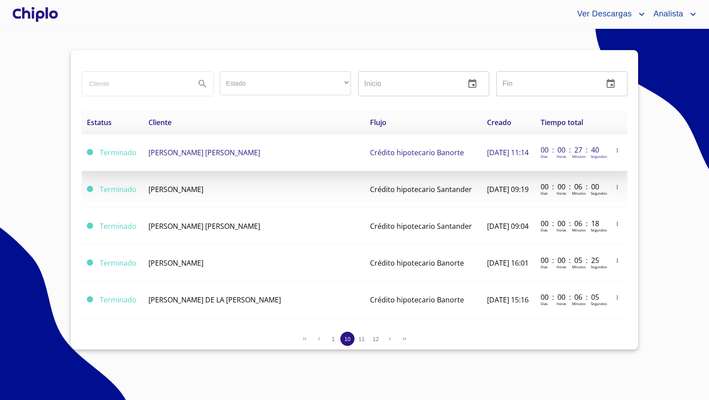
click at [614, 150] on icon "button" at bounding box center [617, 150] width 6 height 6
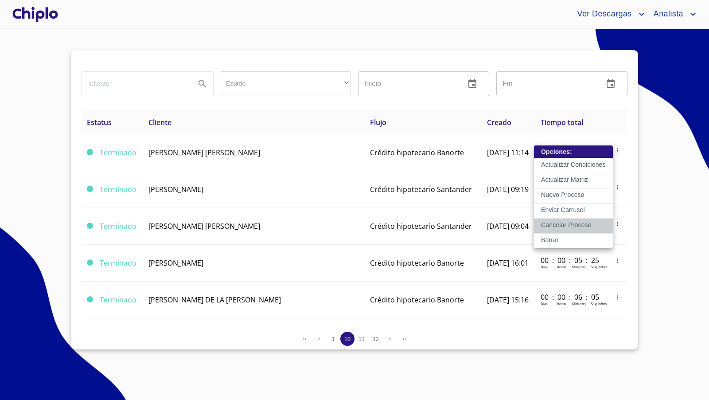
click at [565, 225] on p "Cancelar Proceso" at bounding box center [566, 224] width 51 height 9
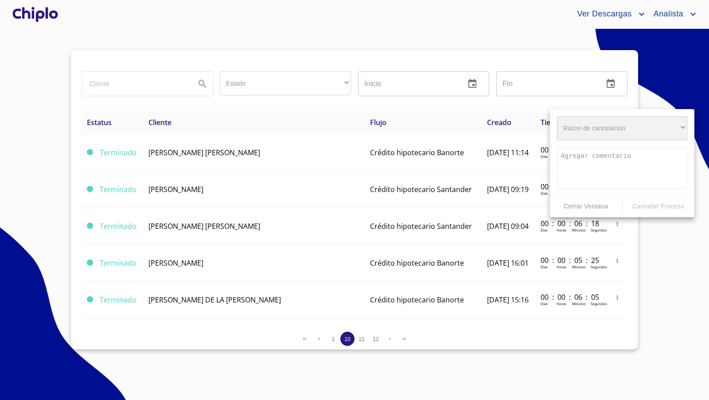
click at [620, 125] on div "​" at bounding box center [622, 128] width 130 height 24
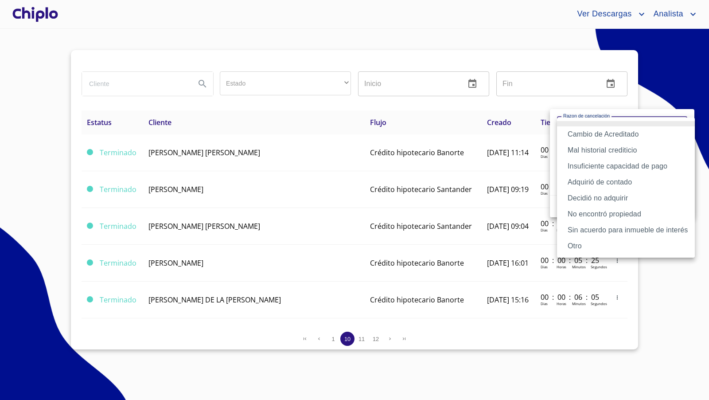
drag, startPoint x: 517, startPoint y: 109, endPoint x: 535, endPoint y: 114, distance: 18.9
click at [517, 109] on div at bounding box center [354, 200] width 709 height 400
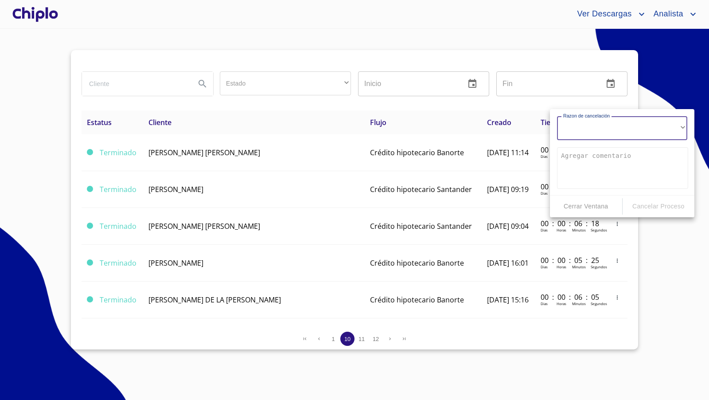
click at [681, 95] on div at bounding box center [354, 200] width 709 height 400
click at [676, 287] on div at bounding box center [354, 200] width 709 height 400
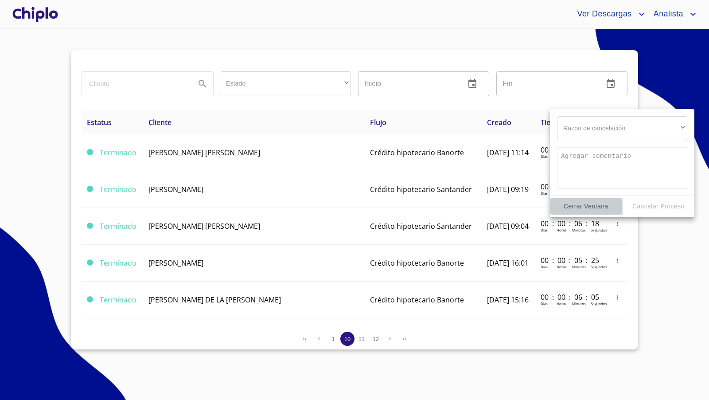
click at [603, 208] on span "Cerrar Ventana" at bounding box center [585, 206] width 65 height 11
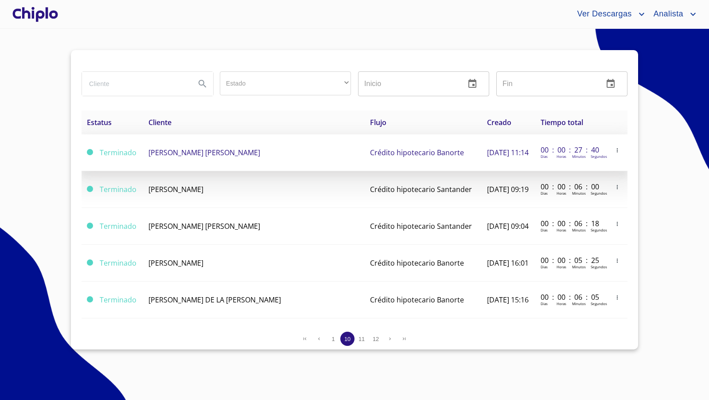
click at [614, 152] on icon "button" at bounding box center [617, 150] width 6 height 6
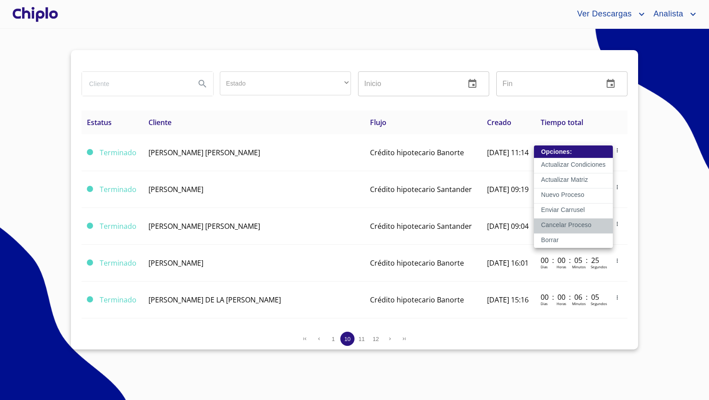
click at [557, 225] on p "Cancelar Proceso" at bounding box center [566, 224] width 51 height 9
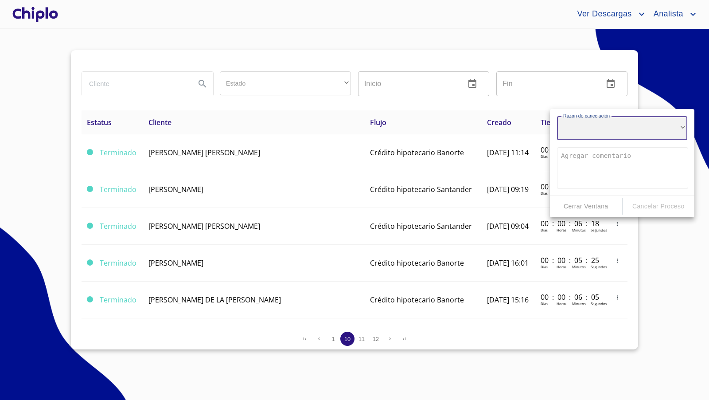
click at [594, 128] on div "​" at bounding box center [622, 128] width 130 height 24
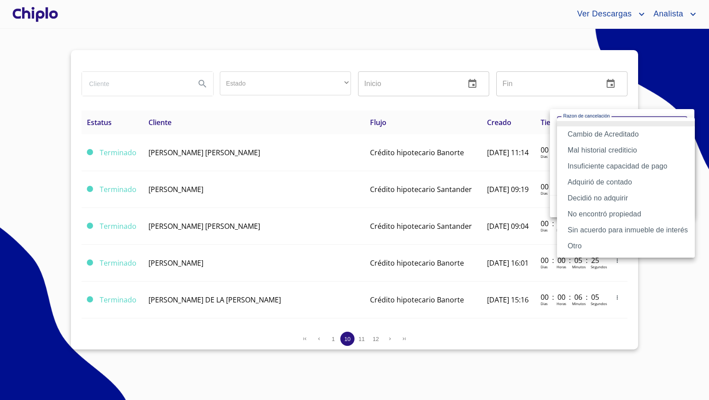
click at [599, 183] on li "Adquirió de contado" at bounding box center [626, 182] width 138 height 16
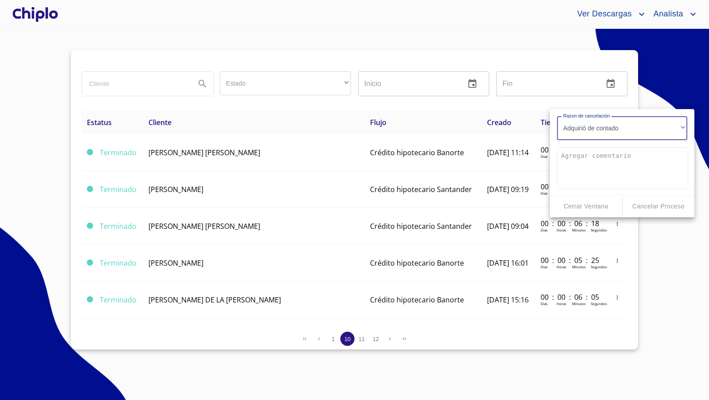
click at [579, 160] on textarea at bounding box center [622, 168] width 131 height 42
click at [576, 161] on textarea at bounding box center [622, 168] width 131 height 42
click at [609, 208] on span "Cerrar Ventana" at bounding box center [585, 206] width 65 height 11
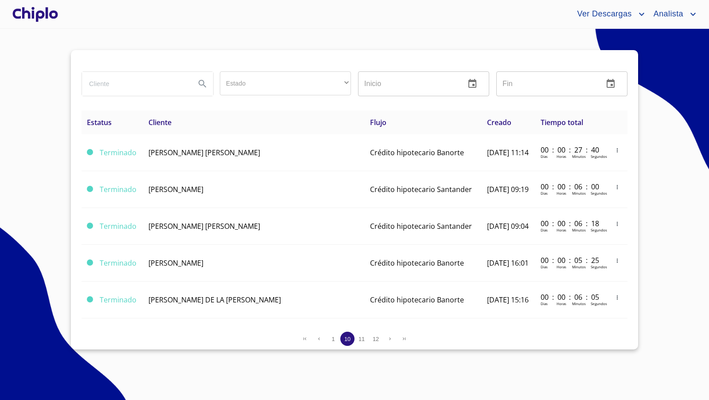
click at [646, 208] on section "Estado ​ ​ Inicio ​ Fin ​ Estatus Cliente Flujo Creado Tiempo total Terminado […" at bounding box center [354, 214] width 709 height 371
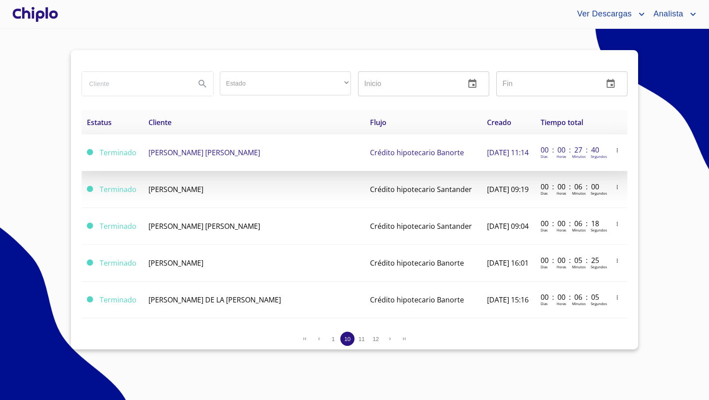
click at [614, 150] on icon "button" at bounding box center [617, 150] width 6 height 6
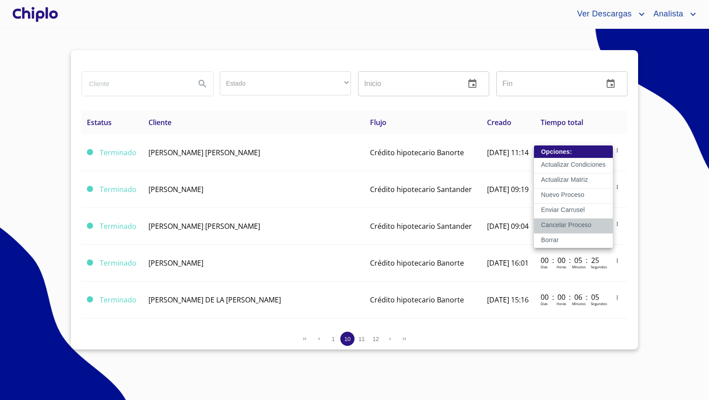
click at [579, 226] on p "Cancelar Proceso" at bounding box center [566, 224] width 51 height 9
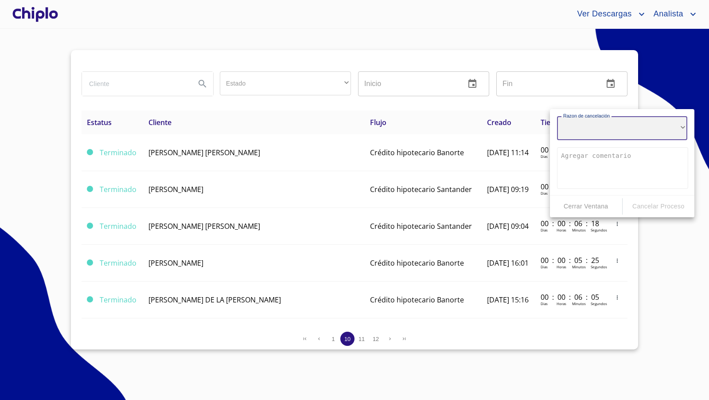
click at [593, 132] on div "​" at bounding box center [622, 128] width 130 height 24
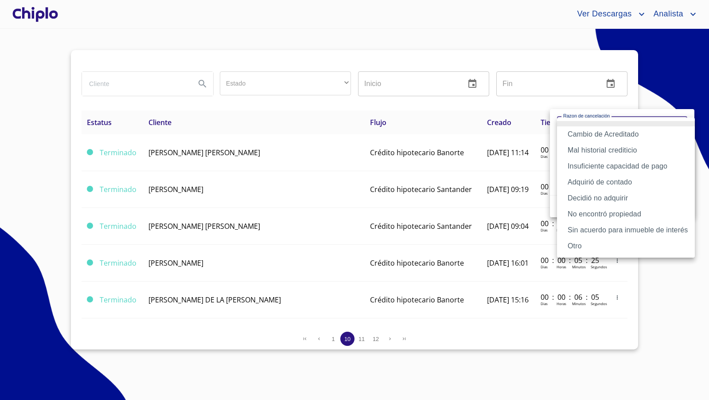
drag, startPoint x: 671, startPoint y: 324, endPoint x: 645, endPoint y: 222, distance: 105.8
click at [671, 324] on div at bounding box center [354, 200] width 709 height 400
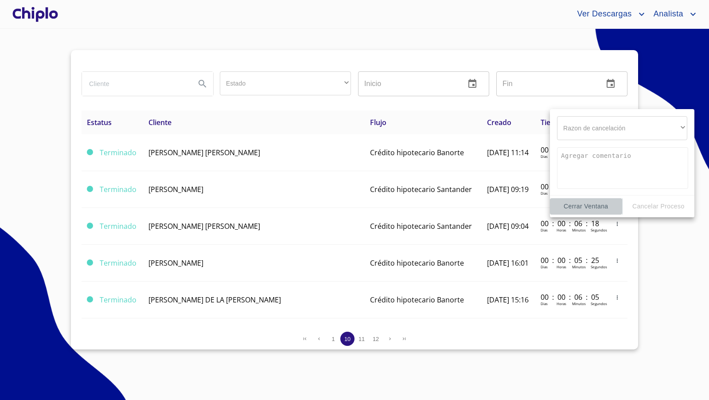
click at [592, 208] on span "Cerrar Ventana" at bounding box center [585, 206] width 65 height 11
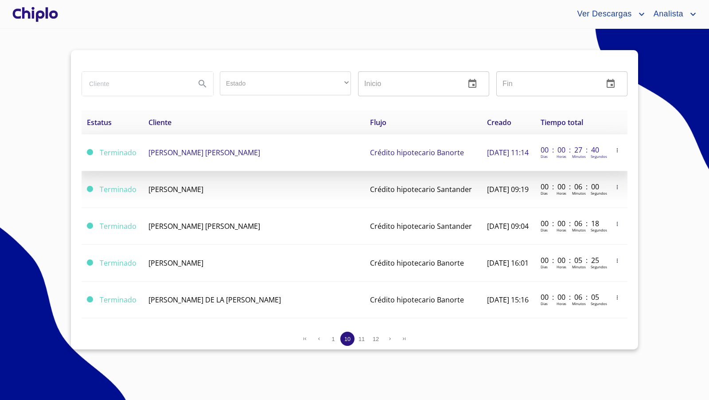
click at [614, 152] on icon "button" at bounding box center [617, 150] width 6 height 6
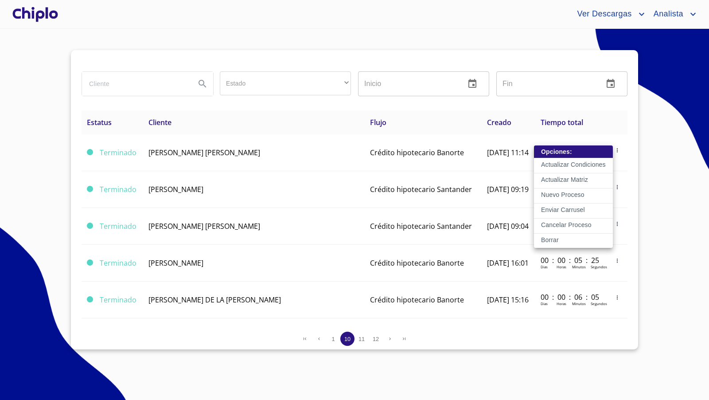
drag, startPoint x: 630, startPoint y: 151, endPoint x: 618, endPoint y: 157, distance: 13.5
click at [631, 151] on div at bounding box center [354, 200] width 709 height 400
